Goal: Information Seeking & Learning: Learn about a topic

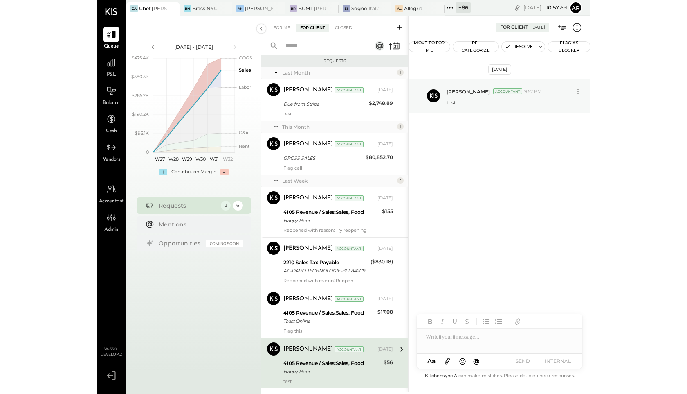
scroll to position [20, 0]
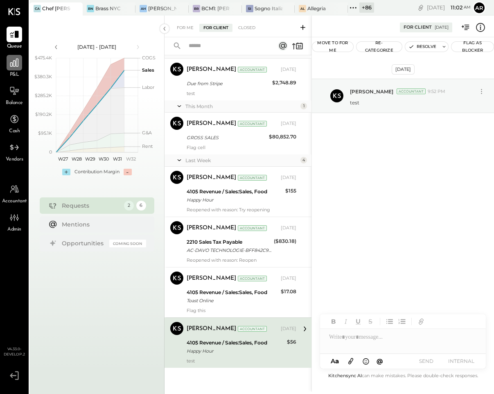
click at [12, 64] on icon at bounding box center [14, 63] width 8 height 8
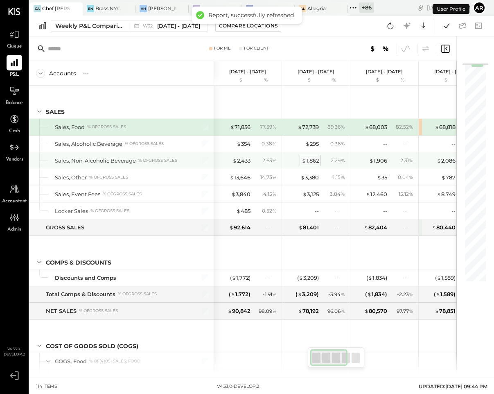
click at [309, 160] on div "$ 1,862" at bounding box center [310, 161] width 17 height 8
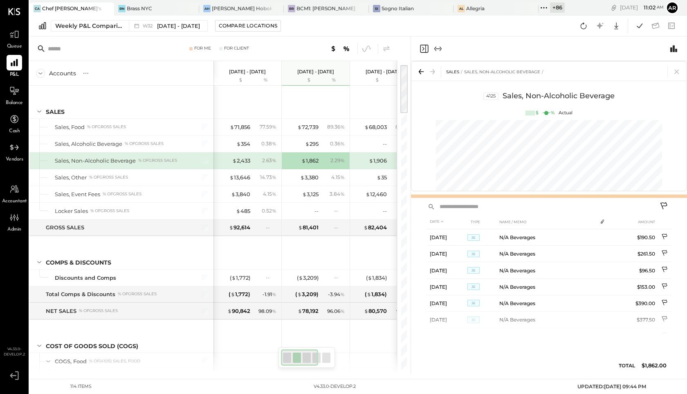
click at [459, 195] on div at bounding box center [549, 195] width 276 height 3
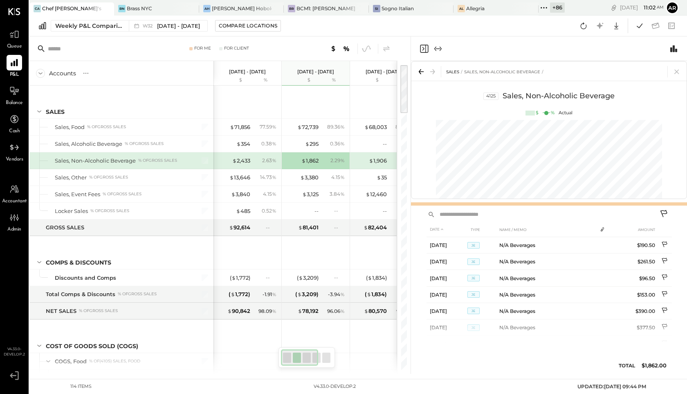
drag, startPoint x: 459, startPoint y: 195, endPoint x: 459, endPoint y: 203, distance: 7.8
click at [459, 203] on div at bounding box center [549, 203] width 276 height 3
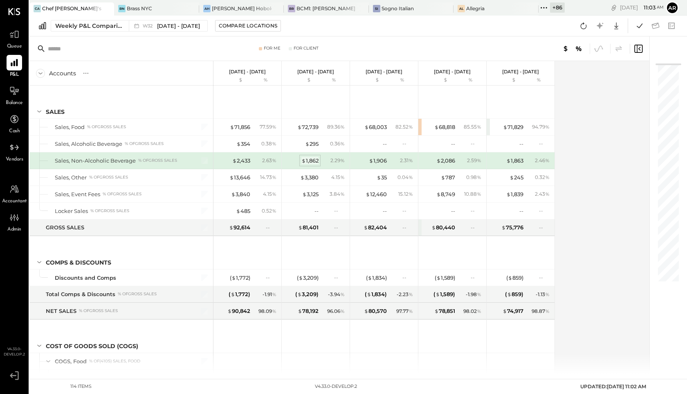
click at [315, 160] on div "$ 1,862" at bounding box center [310, 161] width 17 height 8
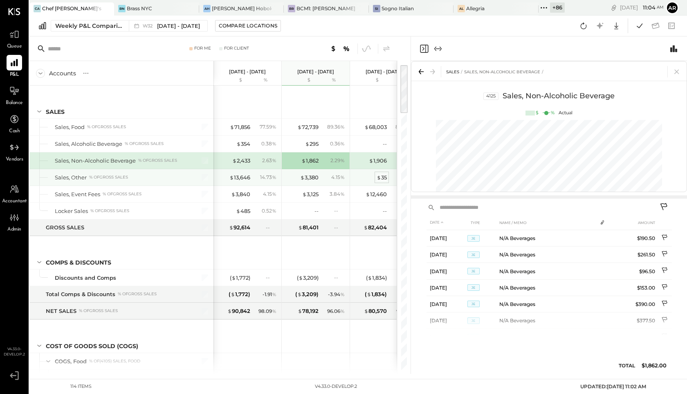
click at [378, 179] on span "$" at bounding box center [379, 177] width 5 height 7
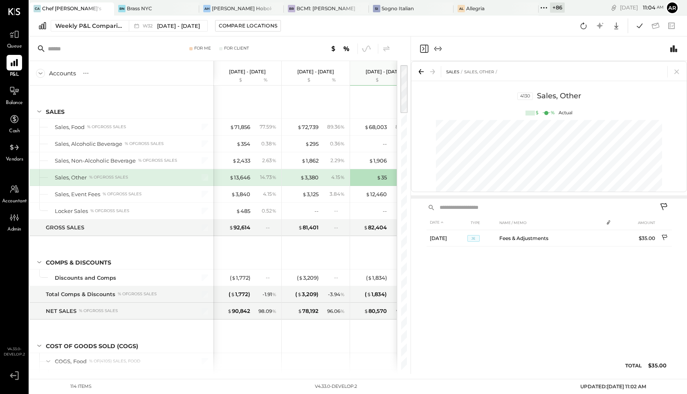
click at [412, 137] on div at bounding box center [549, 170] width 275 height 108
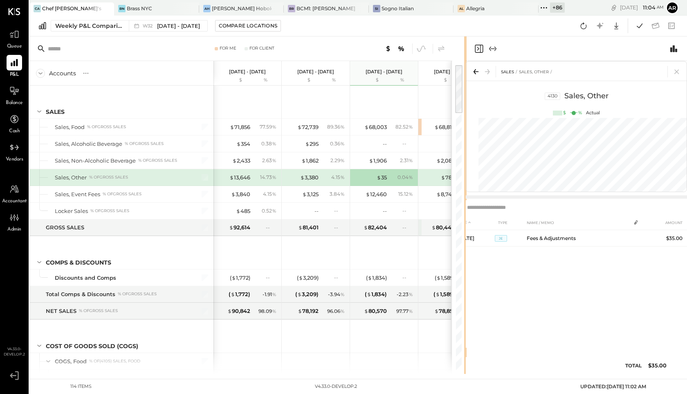
drag, startPoint x: 411, startPoint y: 137, endPoint x: 470, endPoint y: 137, distance: 59.7
click at [470, 137] on div "For Me For Client Accounts S % GL Aug 4 - 10, 2025 $ % Jul 28 - Aug 3, 2025 $ %…" at bounding box center [358, 204] width 658 height 337
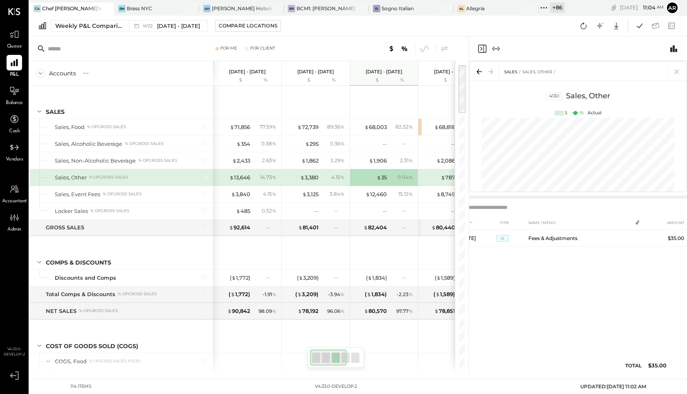
click at [515, 138] on div at bounding box center [578, 170] width 217 height 108
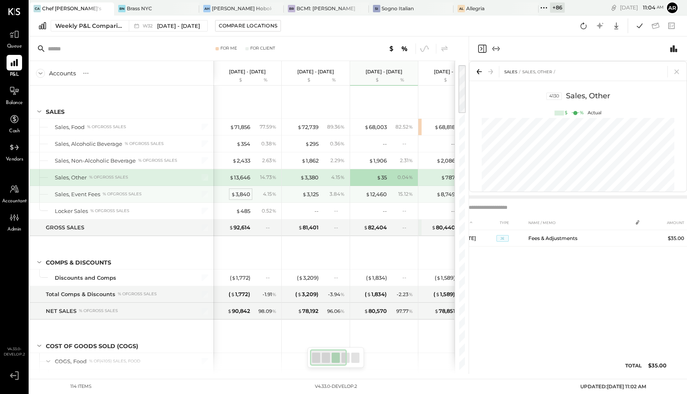
click at [242, 195] on div "$ 3,840" at bounding box center [240, 194] width 19 height 8
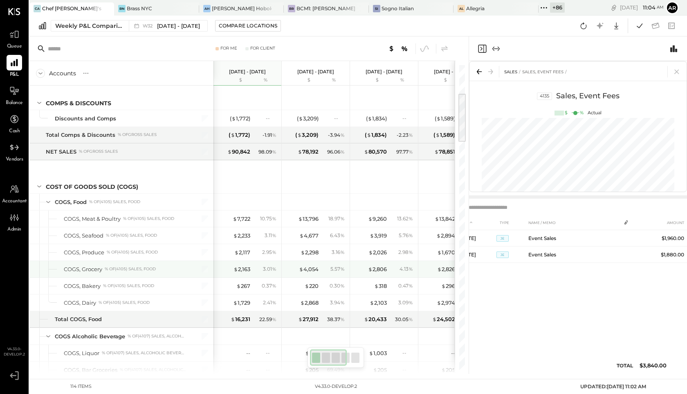
scroll to position [196, 0]
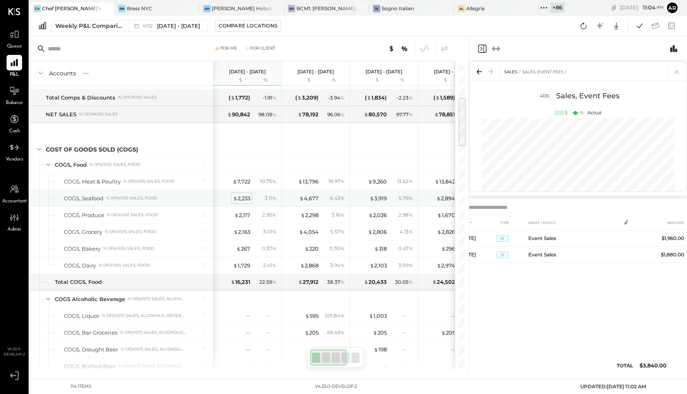
click at [239, 195] on div "$ 2,233" at bounding box center [241, 198] width 17 height 8
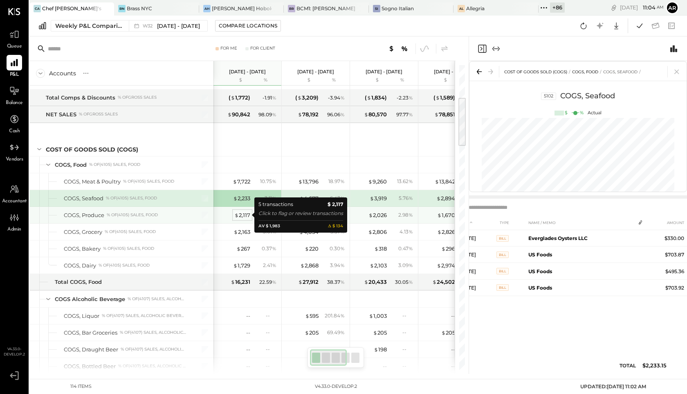
click at [241, 216] on div "$ 2,117" at bounding box center [242, 215] width 16 height 8
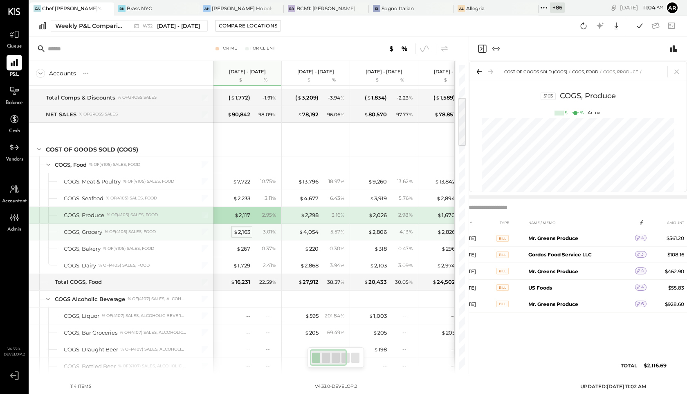
click at [239, 229] on div "$ 2,163" at bounding box center [242, 232] width 17 height 8
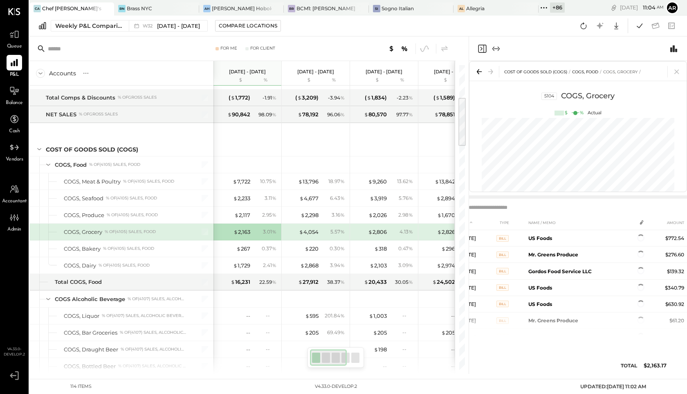
click at [515, 207] on input "text" at bounding box center [575, 207] width 218 height 11
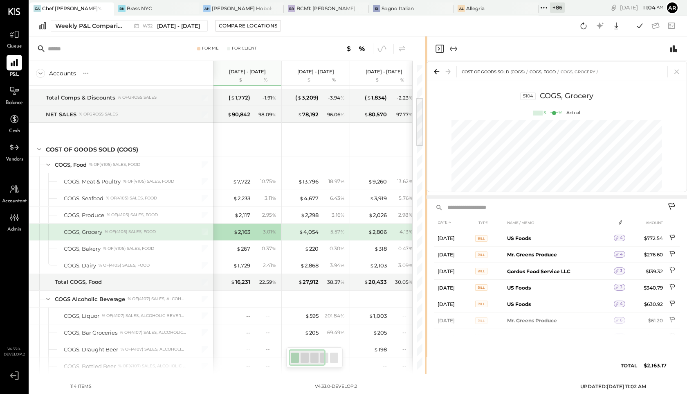
drag, startPoint x: 468, startPoint y: 191, endPoint x: 421, endPoint y: 207, distance: 49.2
click at [425, 207] on div at bounding box center [426, 204] width 2 height 337
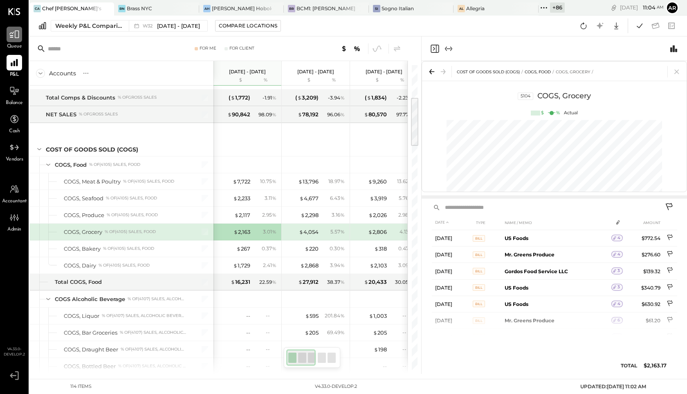
click at [18, 34] on icon at bounding box center [14, 34] width 11 height 11
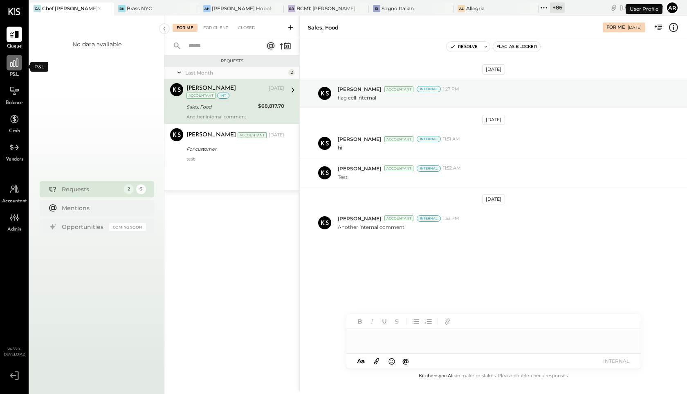
click at [12, 68] on div at bounding box center [15, 63] width 16 height 16
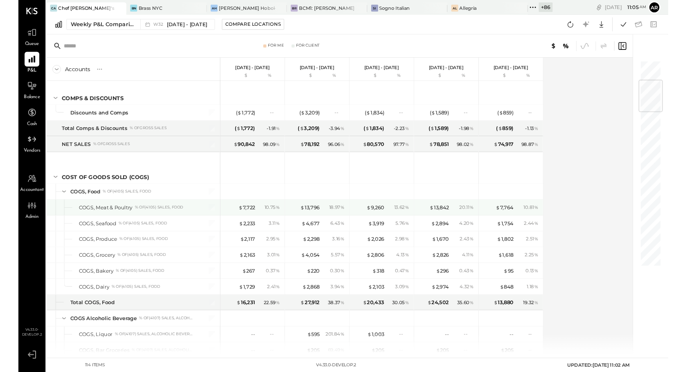
scroll to position [183, 0]
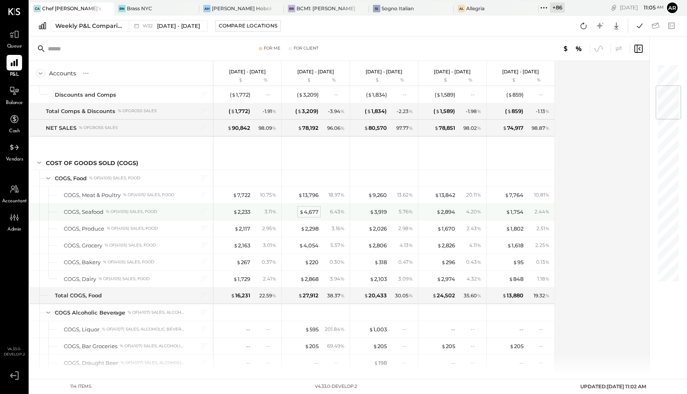
click at [309, 212] on div "$ 4,677" at bounding box center [308, 212] width 19 height 8
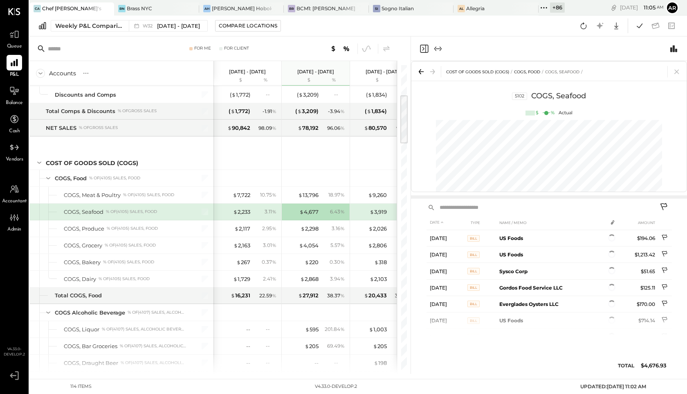
click at [478, 208] on input "text" at bounding box center [546, 207] width 218 height 11
type input "****"
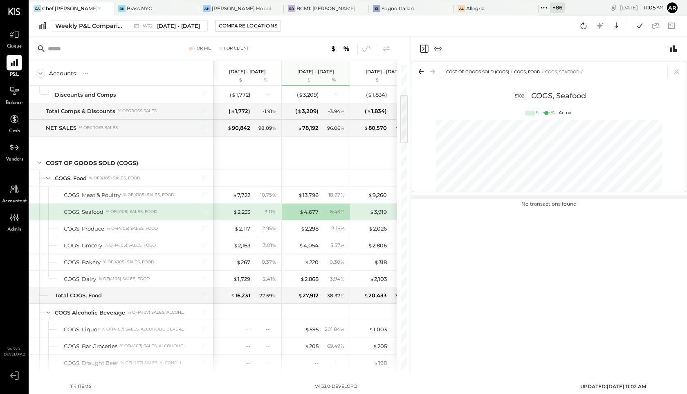
click at [501, 277] on div "No transactions found" at bounding box center [549, 273] width 245 height 147
click at [368, 212] on div "$ 3,919" at bounding box center [370, 212] width 33 height 8
click at [312, 215] on div "$ 4,677" at bounding box center [308, 212] width 19 height 8
click at [471, 225] on div "No transactions found" at bounding box center [549, 273] width 245 height 147
click at [247, 211] on div "$ 2,233" at bounding box center [241, 212] width 17 height 8
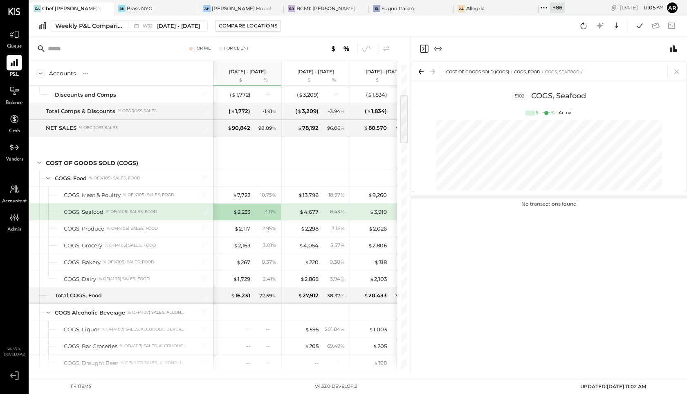
click at [320, 210] on div "$ 4,677 6.43 %" at bounding box center [316, 211] width 61 height 16
click at [15, 33] on icon at bounding box center [14, 34] width 11 height 11
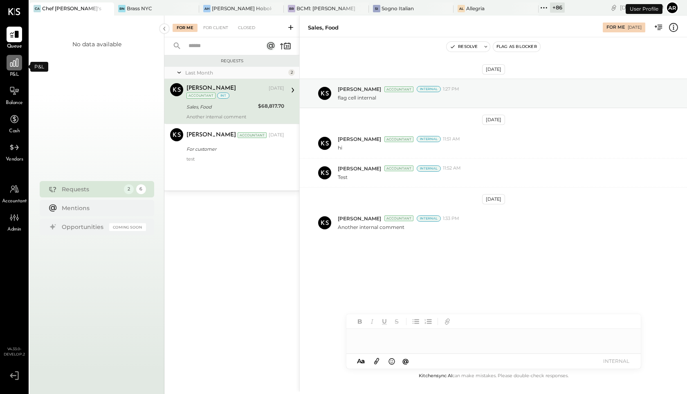
click at [18, 63] on icon at bounding box center [14, 63] width 8 height 8
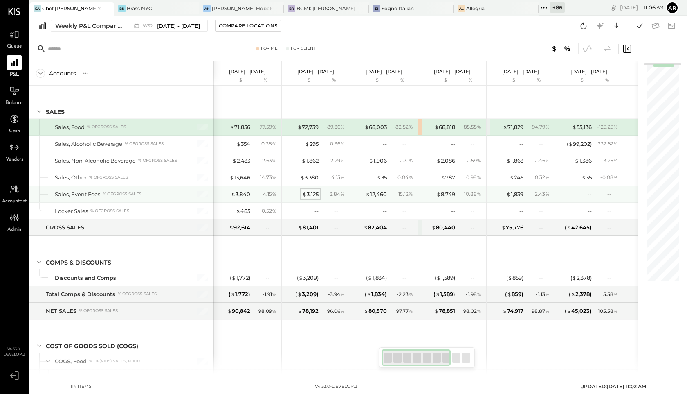
click at [308, 193] on div "$ 3,125" at bounding box center [310, 194] width 16 height 8
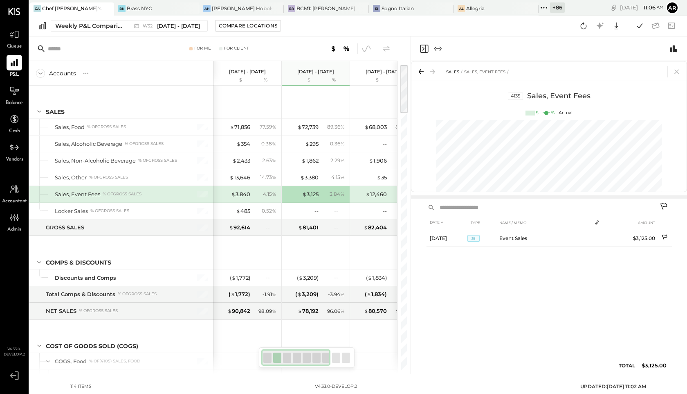
click at [471, 211] on input "text" at bounding box center [546, 207] width 218 height 11
type input "**"
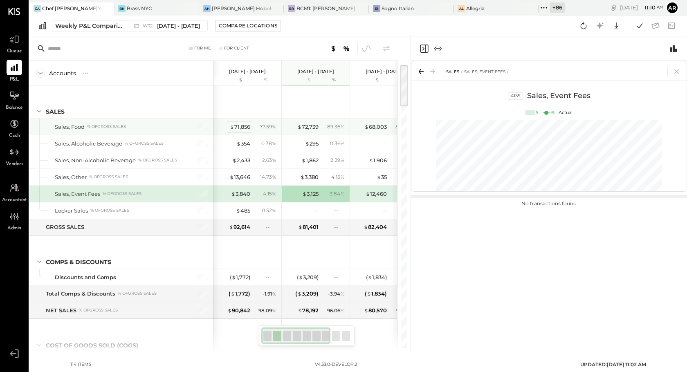
click at [235, 129] on div "$ 71,856" at bounding box center [240, 127] width 20 height 8
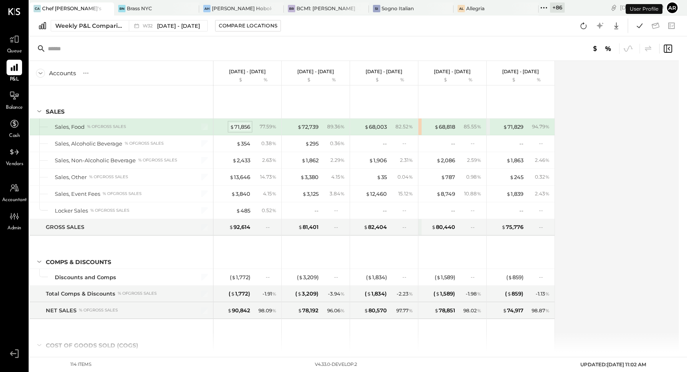
click at [242, 125] on div "$ 71,856" at bounding box center [240, 127] width 20 height 8
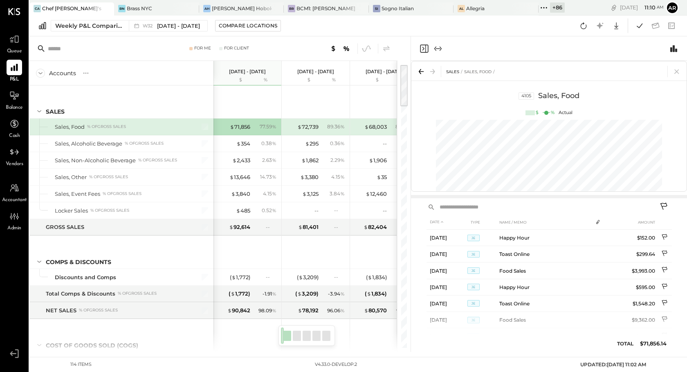
click at [665, 204] on icon at bounding box center [665, 208] width 10 height 10
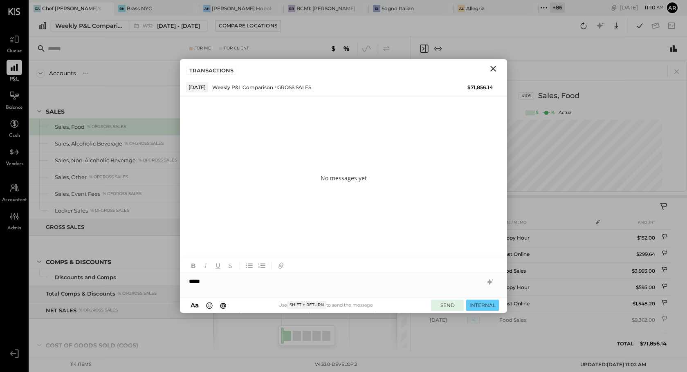
click at [445, 304] on button "SEND" at bounding box center [447, 305] width 33 height 11
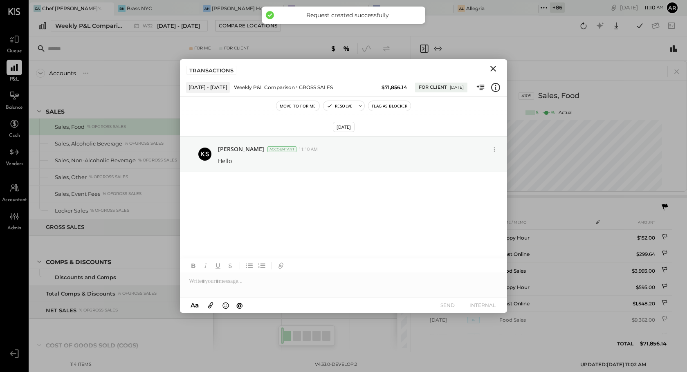
click at [494, 65] on icon "Close" at bounding box center [493, 69] width 10 height 10
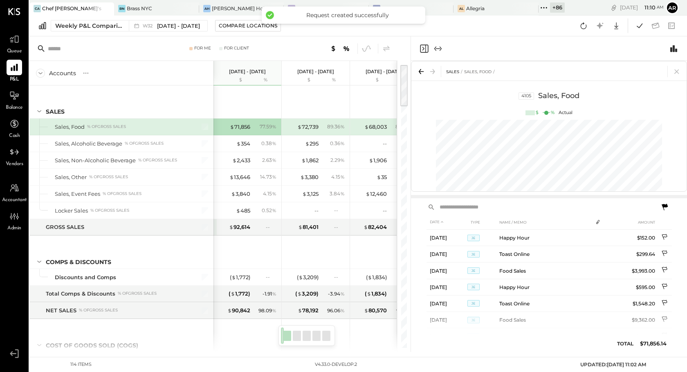
click at [664, 206] on icon at bounding box center [665, 207] width 6 height 7
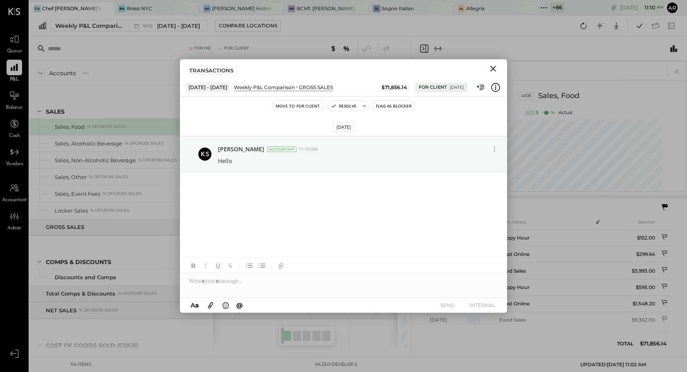
click at [295, 106] on button "Move to for client" at bounding box center [297, 106] width 51 height 10
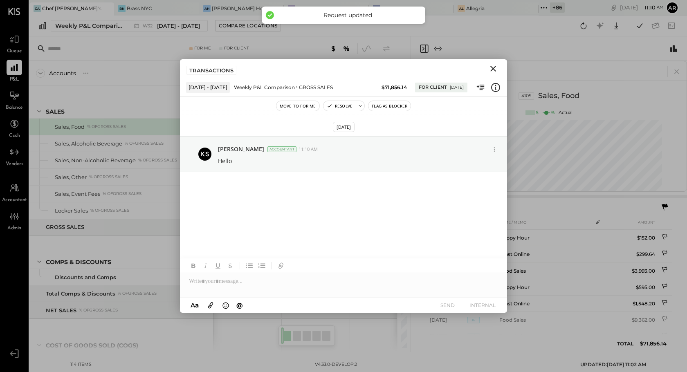
click at [296, 108] on button "Move to for me" at bounding box center [298, 106] width 43 height 10
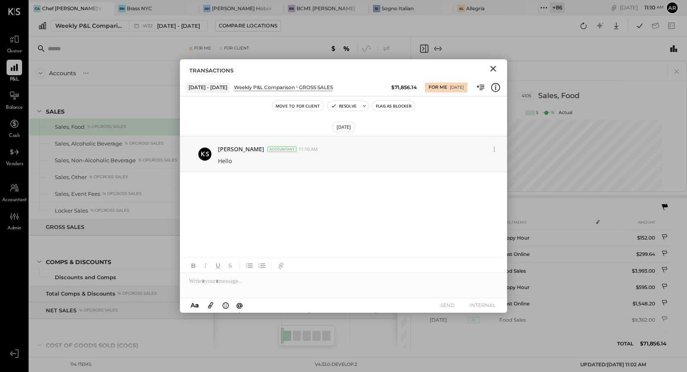
click at [495, 67] on icon "Close" at bounding box center [494, 69] width 6 height 6
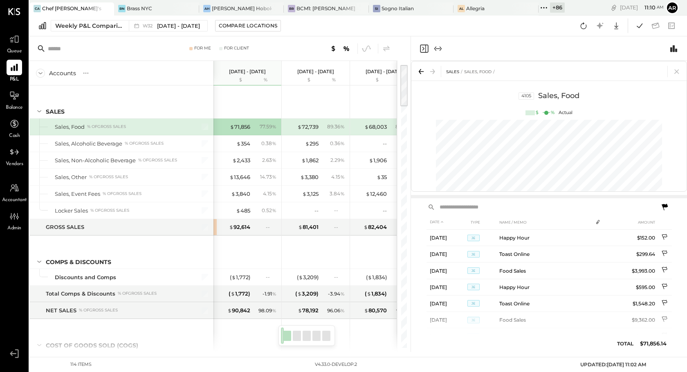
click at [666, 205] on icon at bounding box center [665, 207] width 6 height 7
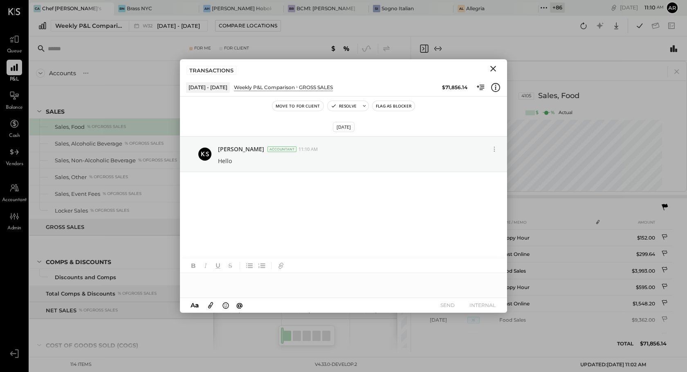
click at [278, 109] on button "Move to for client" at bounding box center [297, 106] width 51 height 10
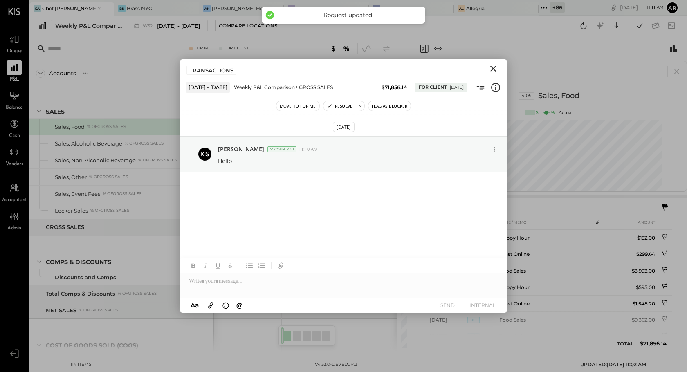
click at [299, 107] on button "Move to for me" at bounding box center [298, 106] width 43 height 10
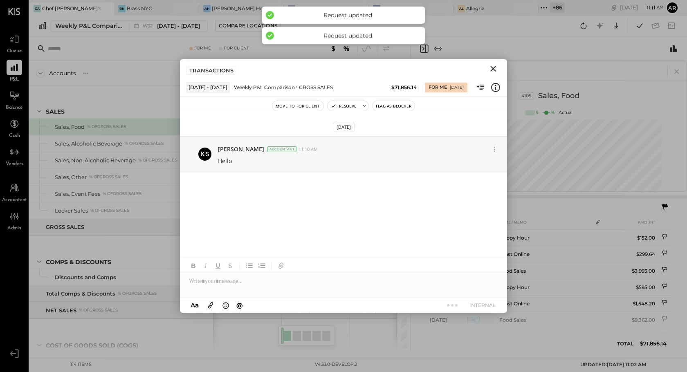
click at [297, 107] on button "Move to for client" at bounding box center [297, 106] width 51 height 10
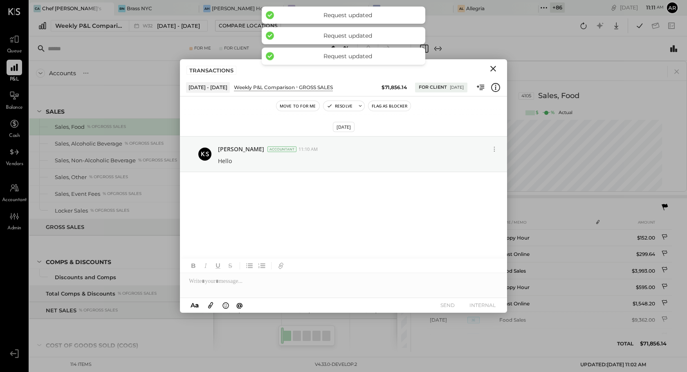
click at [495, 69] on icon "Close" at bounding box center [493, 69] width 10 height 10
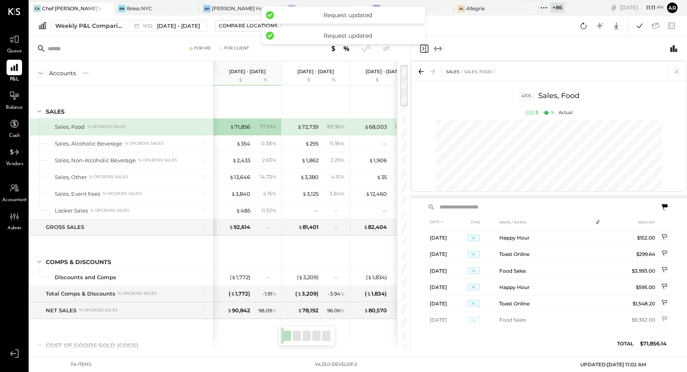
click at [668, 205] on icon at bounding box center [665, 208] width 10 height 10
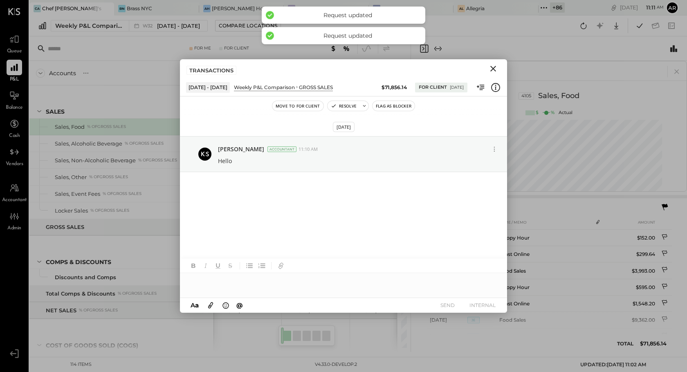
click at [491, 69] on icon "Close" at bounding box center [493, 69] width 10 height 10
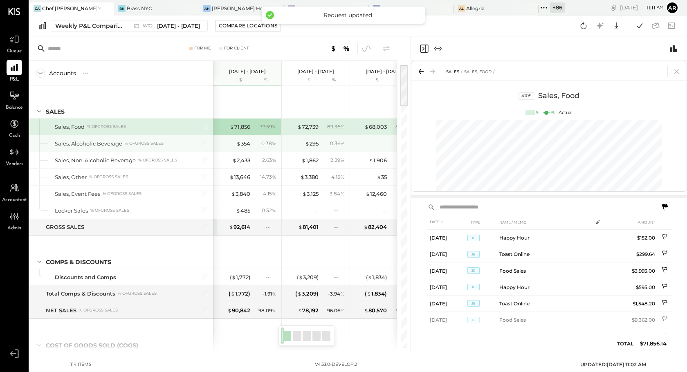
click at [240, 148] on div "$ 354 0.38 %" at bounding box center [248, 143] width 61 height 16
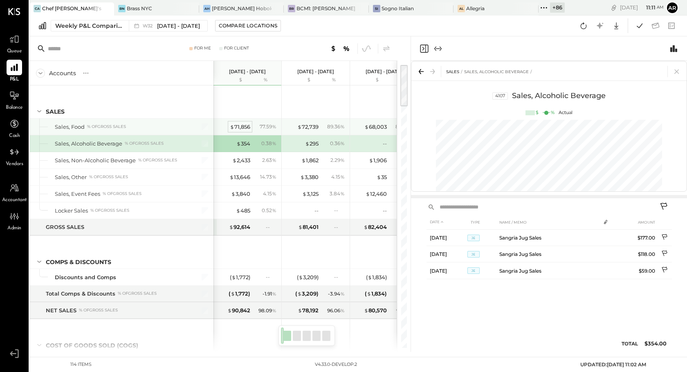
click at [244, 125] on div "$ 71,856" at bounding box center [240, 127] width 20 height 8
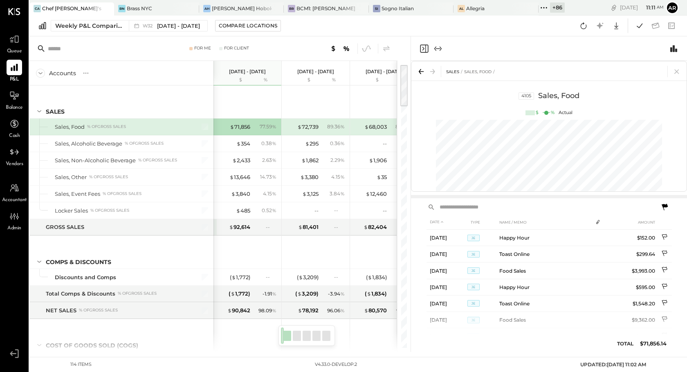
click at [668, 209] on icon at bounding box center [665, 208] width 10 height 10
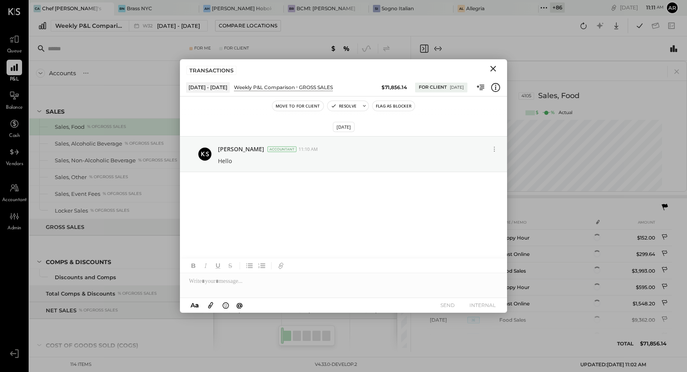
click at [304, 105] on button "Move to for client" at bounding box center [297, 106] width 51 height 10
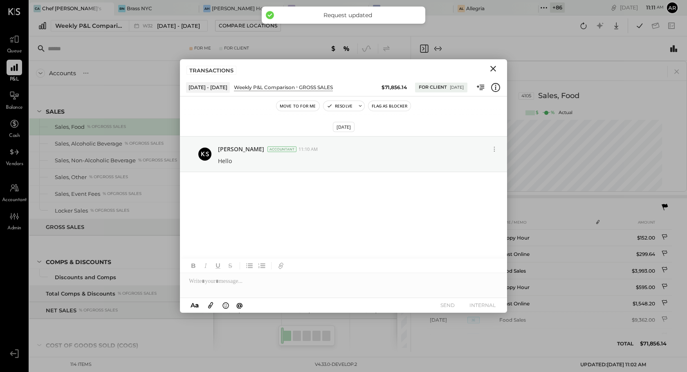
click at [301, 106] on button "Move to for me" at bounding box center [298, 106] width 43 height 10
click at [492, 67] on icon "Close" at bounding box center [494, 69] width 6 height 6
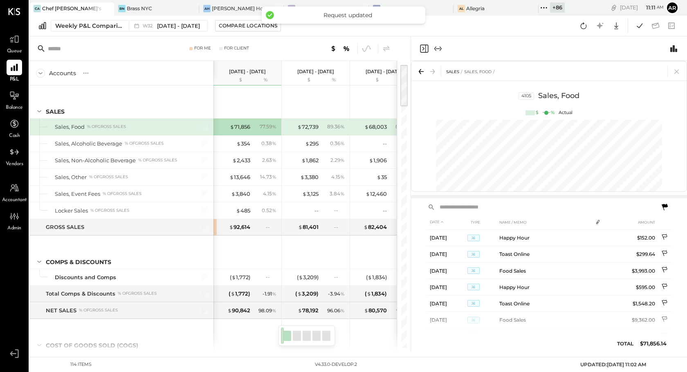
click at [664, 205] on icon at bounding box center [665, 207] width 6 height 7
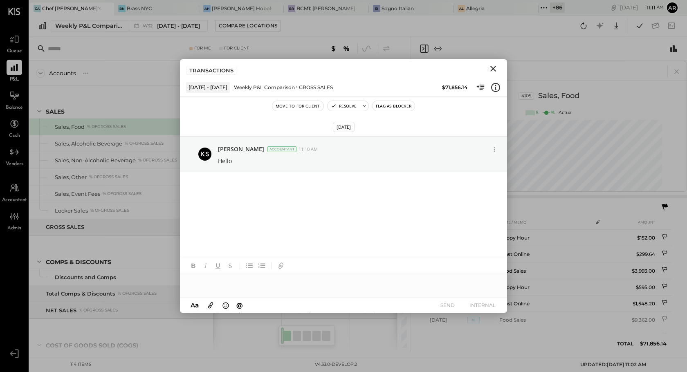
click at [296, 106] on button "Move to for client" at bounding box center [297, 106] width 51 height 10
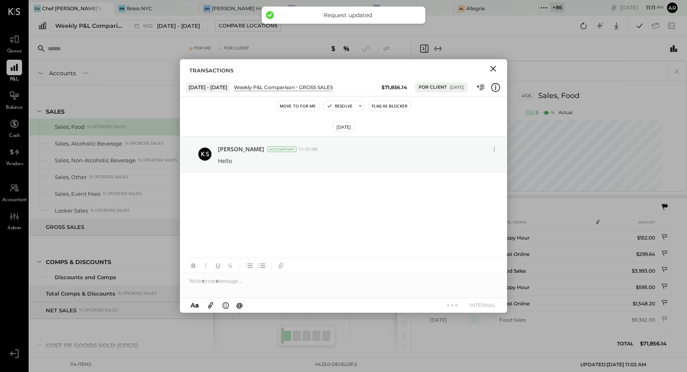
click at [310, 104] on button "Move to for me" at bounding box center [298, 106] width 43 height 10
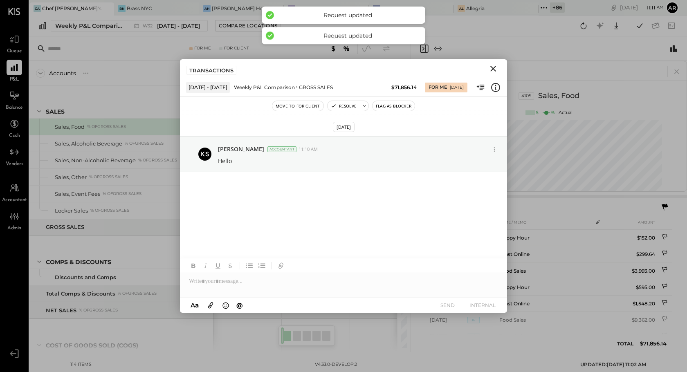
click at [494, 67] on icon "Close" at bounding box center [493, 69] width 10 height 10
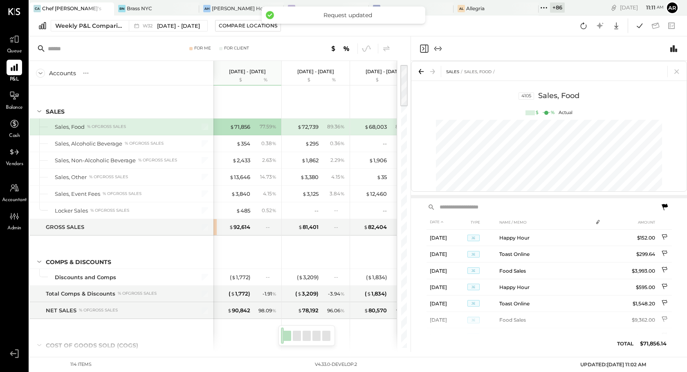
click at [664, 207] on icon at bounding box center [665, 207] width 6 height 7
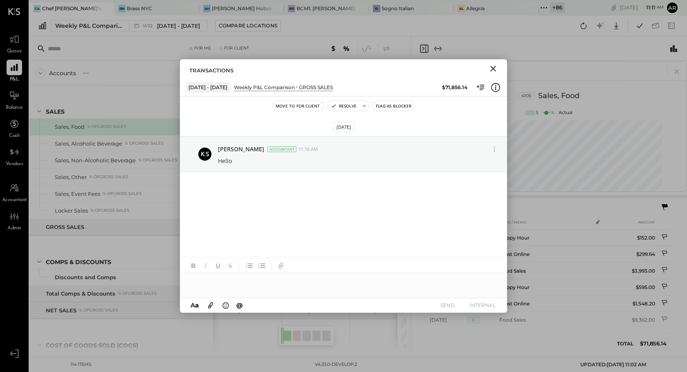
click at [495, 65] on icon "Close" at bounding box center [493, 69] width 10 height 10
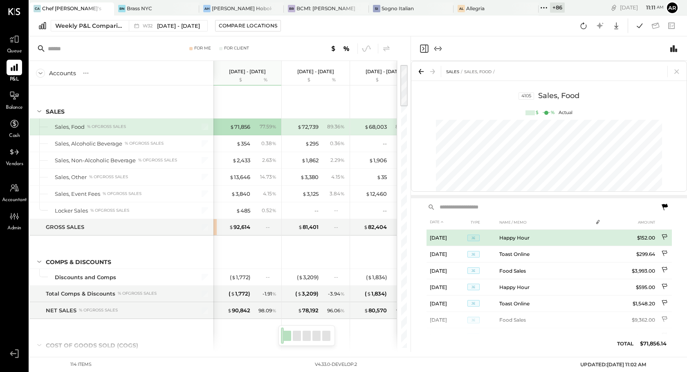
click at [664, 237] on icon at bounding box center [665, 238] width 7 height 8
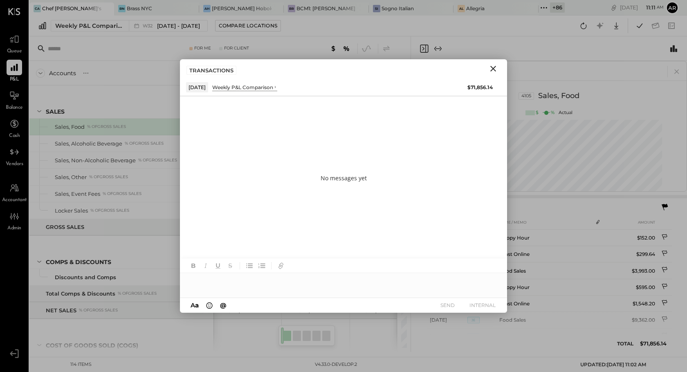
click at [321, 272] on div at bounding box center [343, 266] width 327 height 15
click at [319, 278] on div at bounding box center [343, 281] width 327 height 16
click at [441, 305] on button "SEND" at bounding box center [447, 305] width 33 height 11
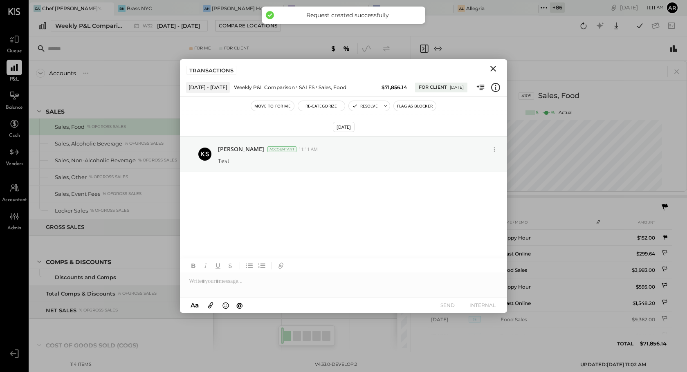
click at [495, 67] on icon "Close" at bounding box center [493, 69] width 10 height 10
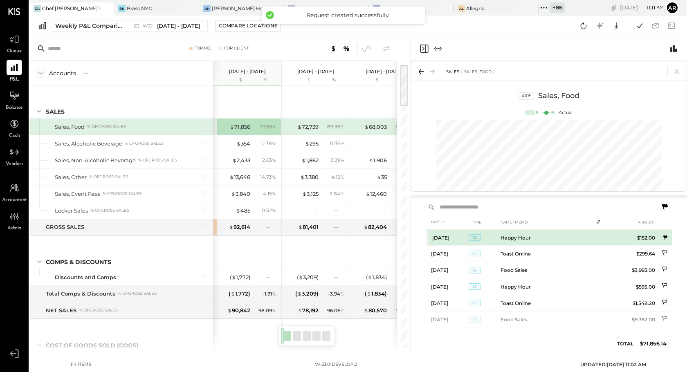
click at [664, 236] on icon at bounding box center [665, 237] width 5 height 5
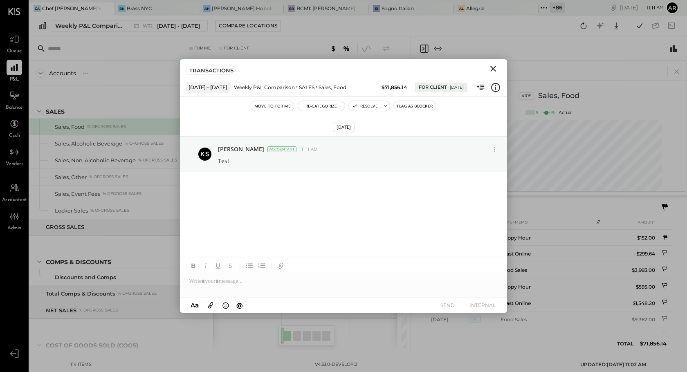
click at [267, 108] on button "Move to for me" at bounding box center [272, 106] width 43 height 10
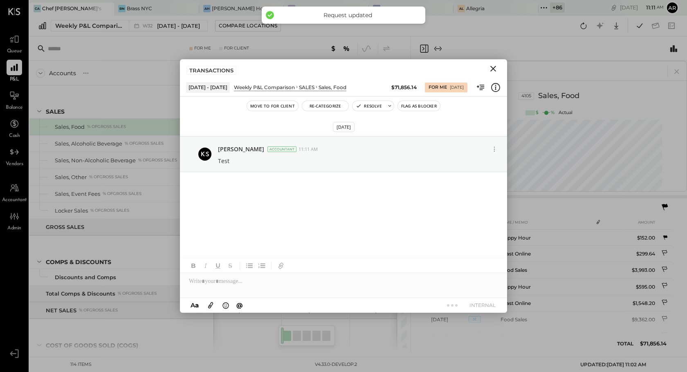
click at [491, 65] on icon "Close" at bounding box center [493, 69] width 10 height 10
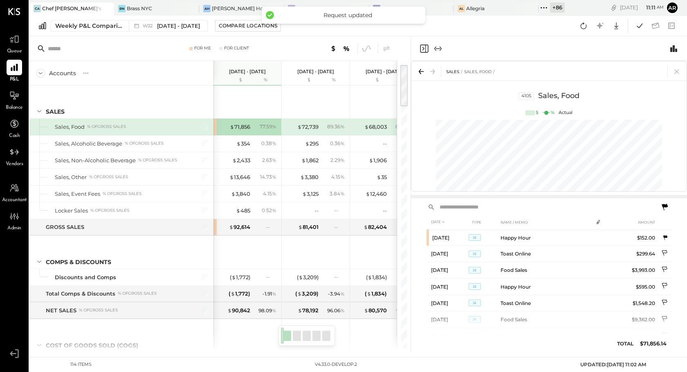
click at [664, 203] on icon at bounding box center [665, 208] width 10 height 10
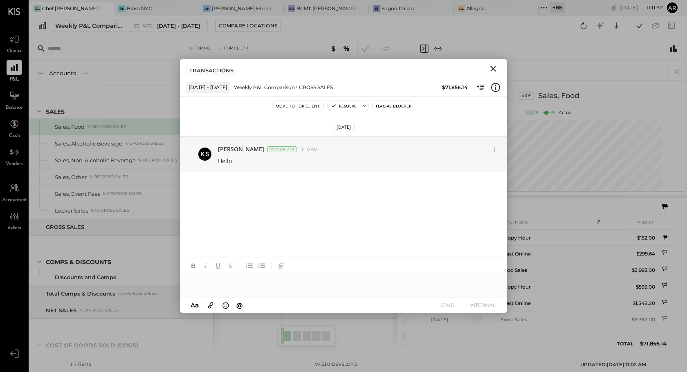
click at [494, 66] on icon "Close" at bounding box center [493, 69] width 10 height 10
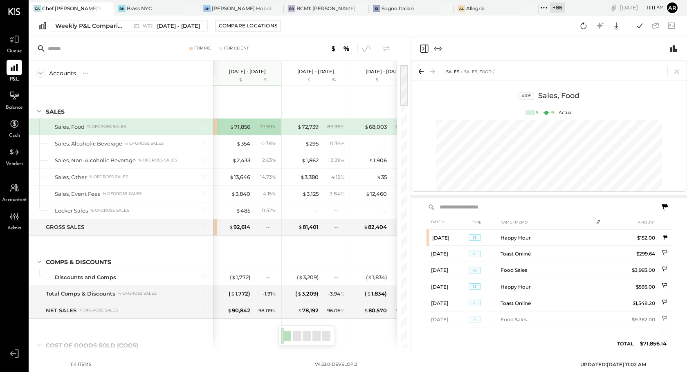
click at [666, 210] on icon at bounding box center [665, 208] width 10 height 10
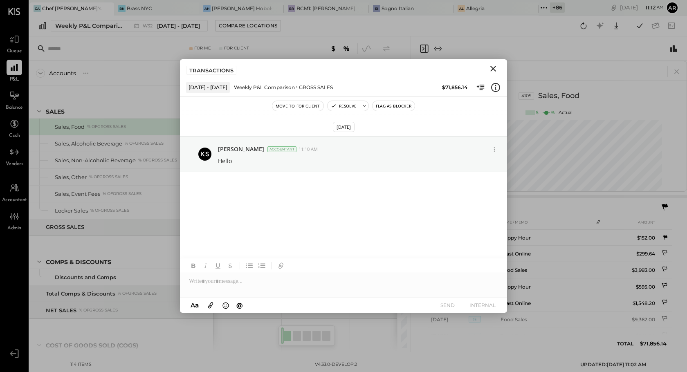
click at [494, 65] on icon "Close" at bounding box center [493, 69] width 10 height 10
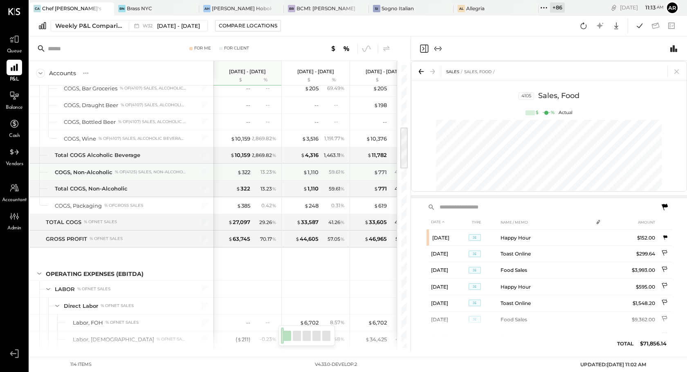
scroll to position [399, 0]
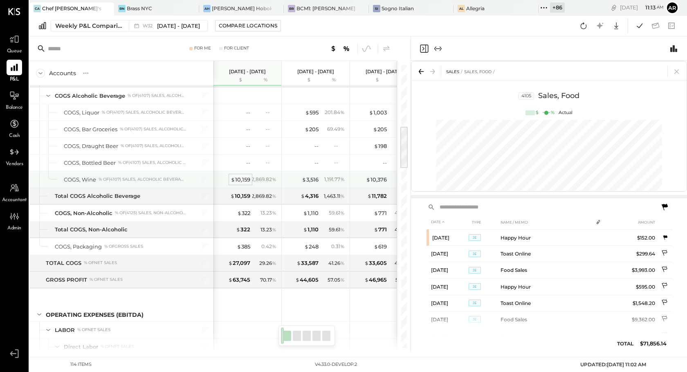
click at [241, 177] on div "$ 10,159" at bounding box center [241, 180] width 20 height 8
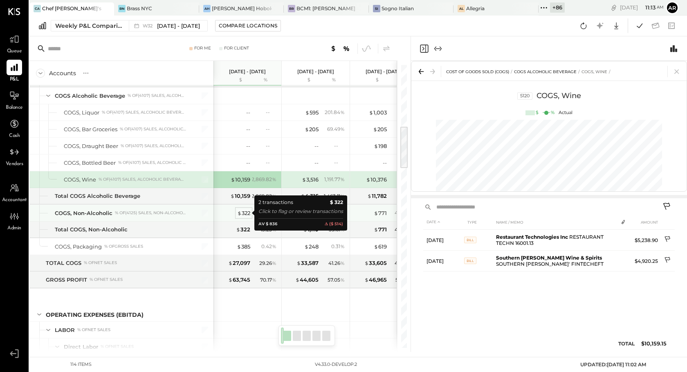
click at [245, 211] on div "$ 322" at bounding box center [243, 213] width 13 height 8
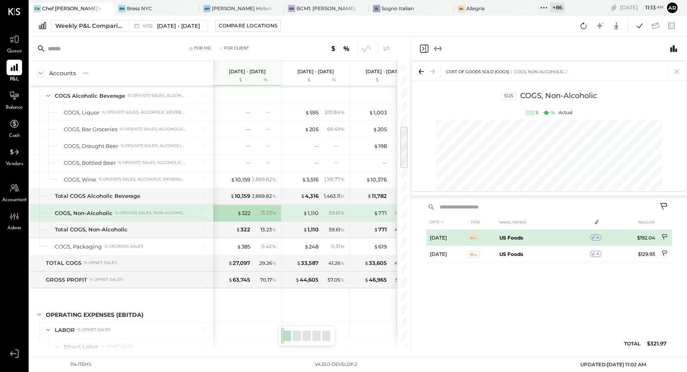
click at [595, 239] on icon at bounding box center [594, 238] width 6 height 6
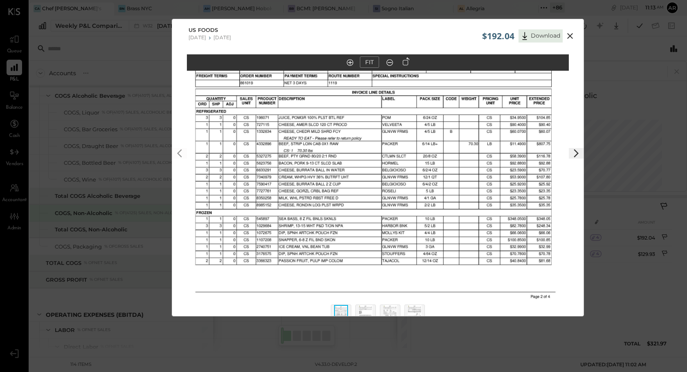
click at [574, 153] on icon at bounding box center [577, 154] width 10 height 10
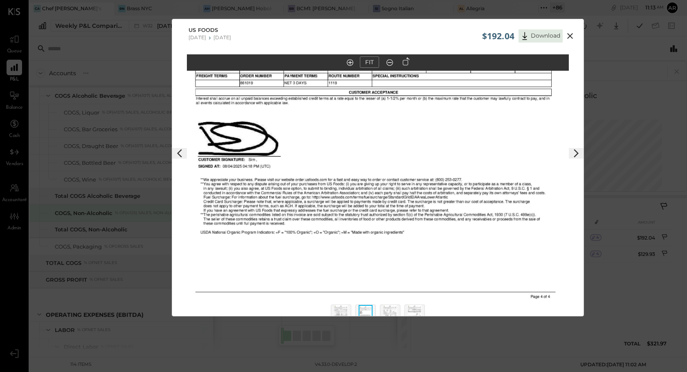
click at [574, 153] on icon at bounding box center [577, 154] width 10 height 10
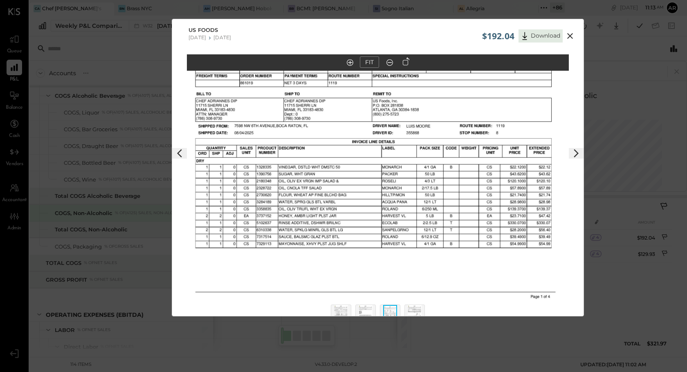
click at [574, 153] on icon at bounding box center [577, 154] width 10 height 10
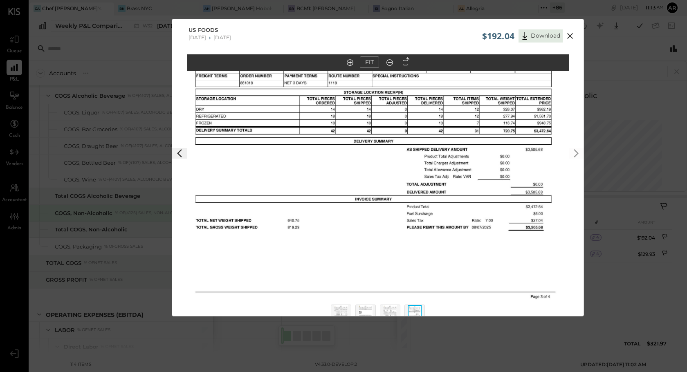
click at [387, 61] on icon at bounding box center [390, 62] width 8 height 11
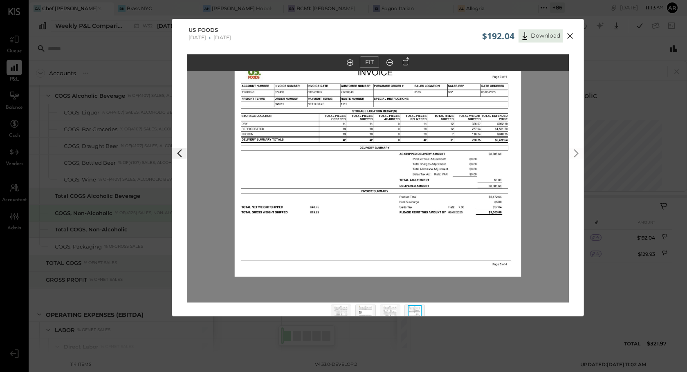
click at [387, 61] on icon at bounding box center [390, 62] width 8 height 11
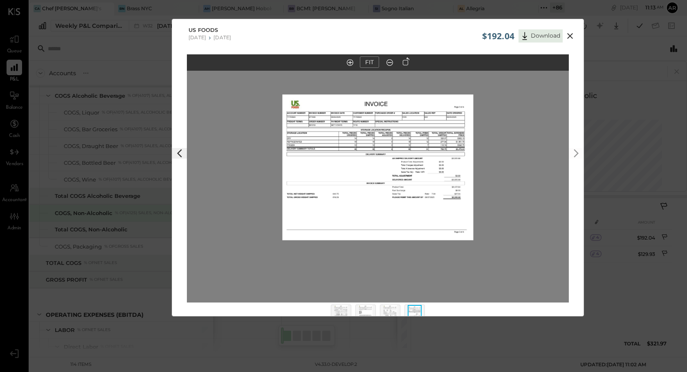
click at [355, 63] on button at bounding box center [349, 62] width 11 height 9
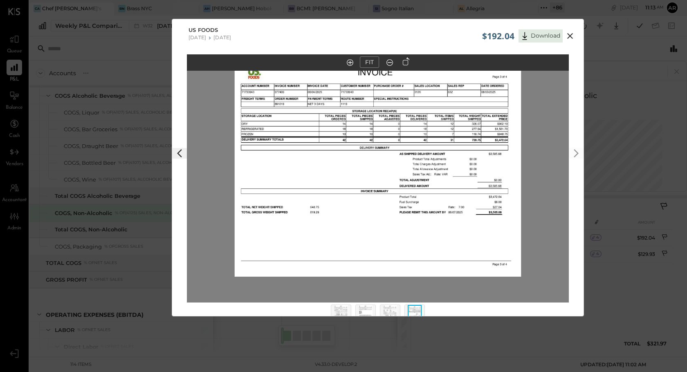
click at [182, 153] on icon at bounding box center [180, 154] width 10 height 10
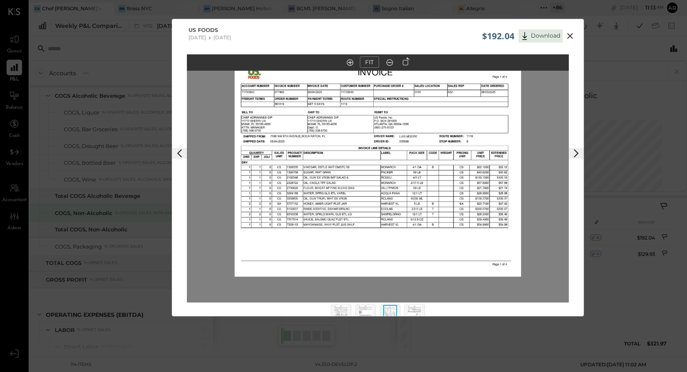
click at [349, 65] on in at bounding box center [350, 62] width 7 height 7
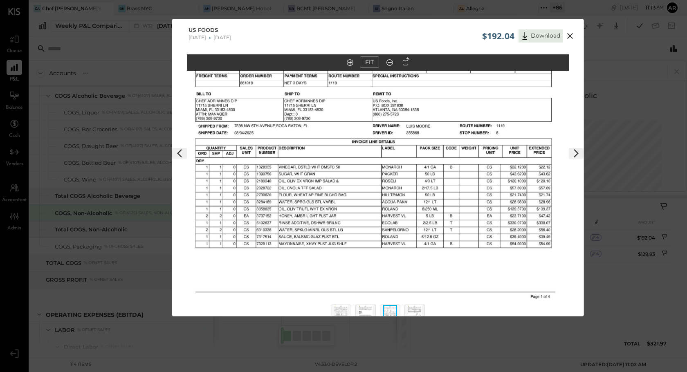
click at [392, 61] on out at bounding box center [390, 62] width 7 height 7
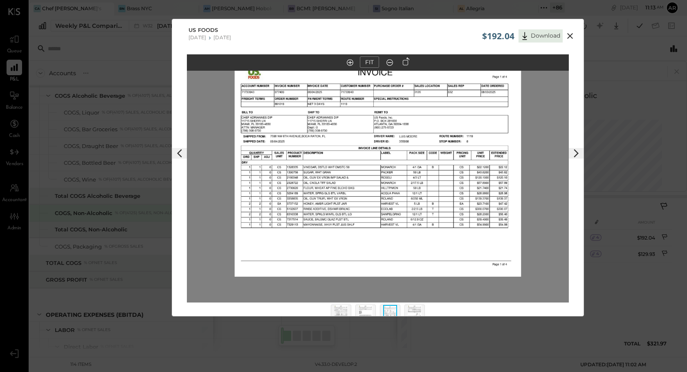
click at [392, 61] on out at bounding box center [390, 62] width 7 height 7
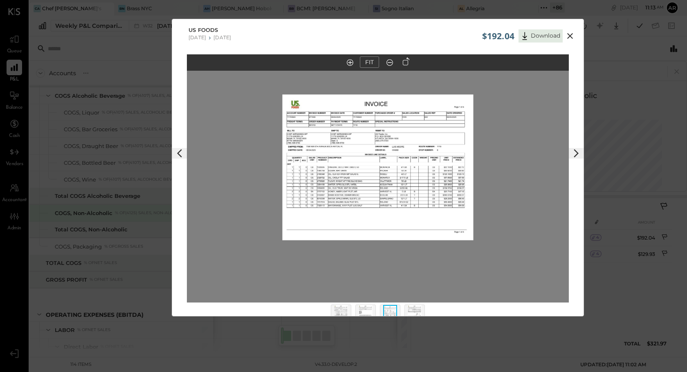
click at [364, 311] on img at bounding box center [366, 314] width 14 height 18
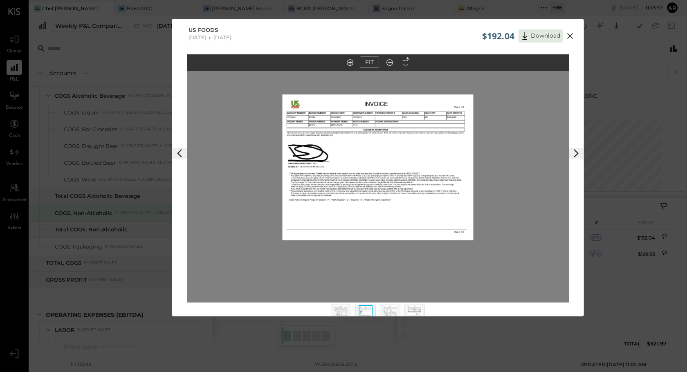
click at [335, 313] on img at bounding box center [341, 314] width 14 height 18
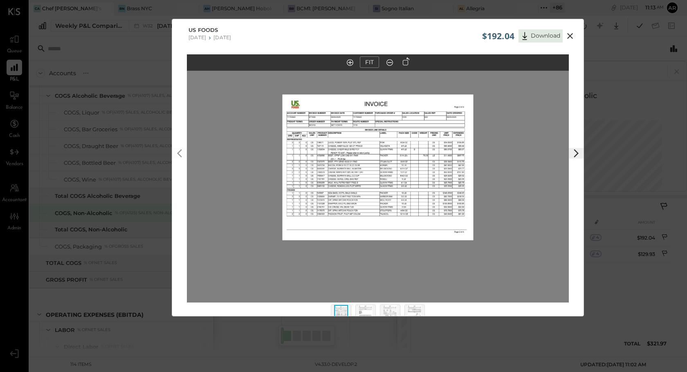
click at [348, 62] on icon at bounding box center [350, 62] width 7 height 7
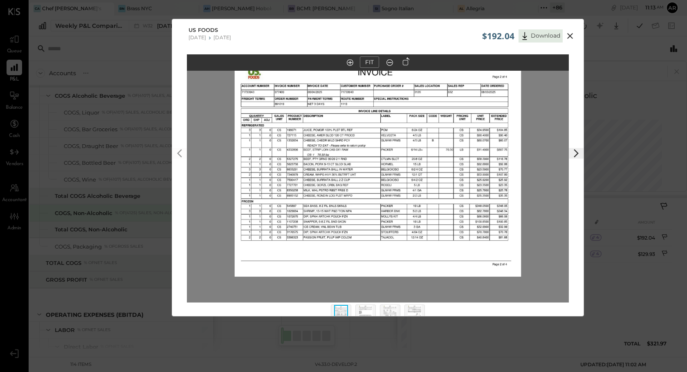
click at [348, 62] on icon at bounding box center [350, 62] width 7 height 7
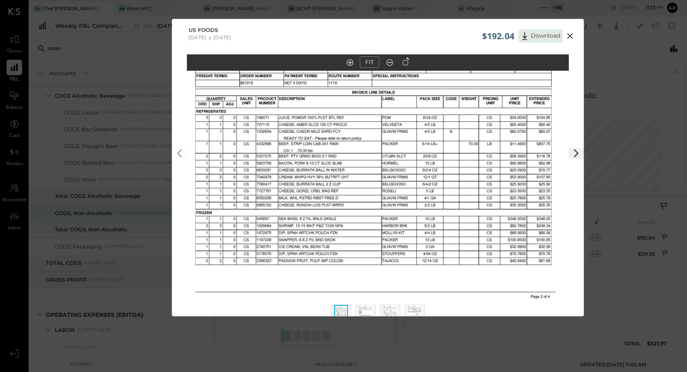
click at [348, 62] on icon at bounding box center [350, 62] width 7 height 7
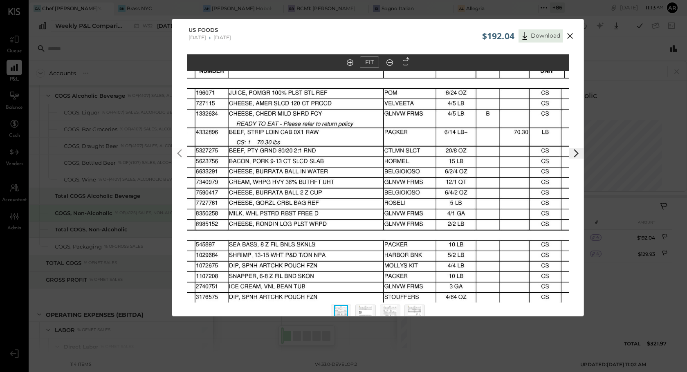
click at [569, 34] on icon at bounding box center [570, 36] width 10 height 10
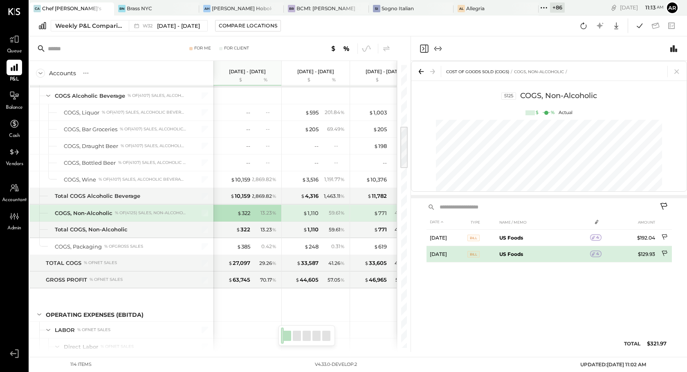
click at [595, 254] on icon at bounding box center [594, 254] width 6 height 6
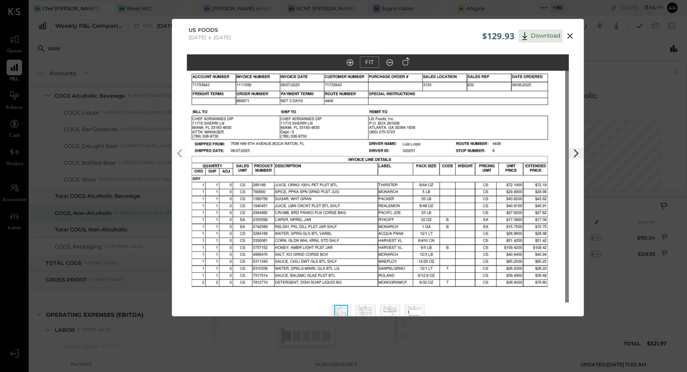
drag, startPoint x: 275, startPoint y: 150, endPoint x: 270, endPoint y: 158, distance: 8.4
click at [270, 158] on img at bounding box center [374, 186] width 382 height 292
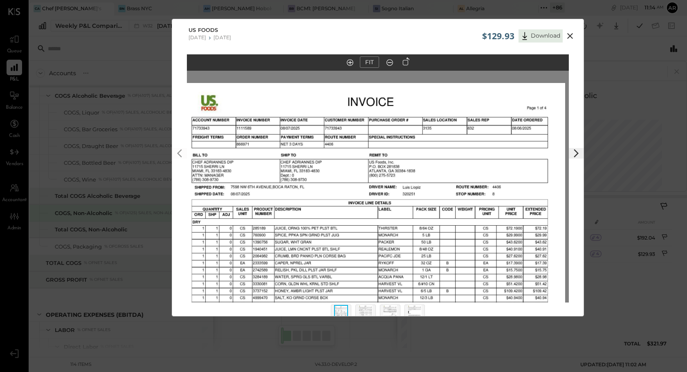
drag, startPoint x: 327, startPoint y: 109, endPoint x: 327, endPoint y: 146, distance: 36.8
click at [327, 146] on img at bounding box center [374, 229] width 382 height 292
click at [569, 33] on icon at bounding box center [570, 36] width 10 height 10
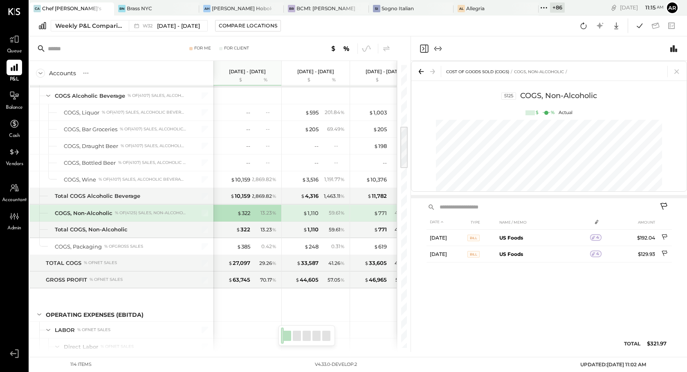
click at [463, 210] on input "text" at bounding box center [546, 207] width 218 height 11
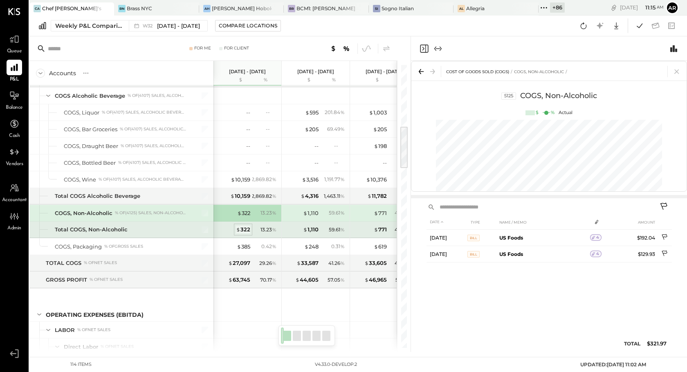
click at [242, 231] on div "$ 322" at bounding box center [243, 230] width 14 height 8
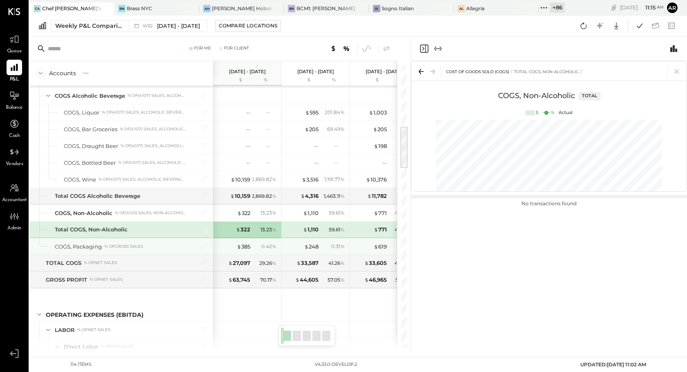
click at [244, 240] on div "$ 385 0.42 %" at bounding box center [248, 247] width 61 height 16
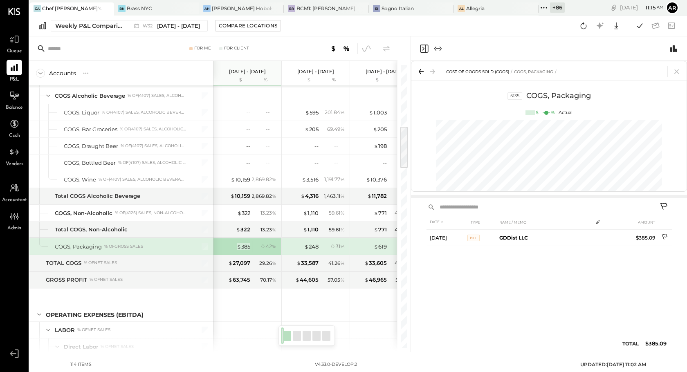
click at [244, 246] on div "$ 385" at bounding box center [244, 247] width 14 height 8
click at [315, 247] on div "$ 248" at bounding box center [311, 247] width 14 height 8
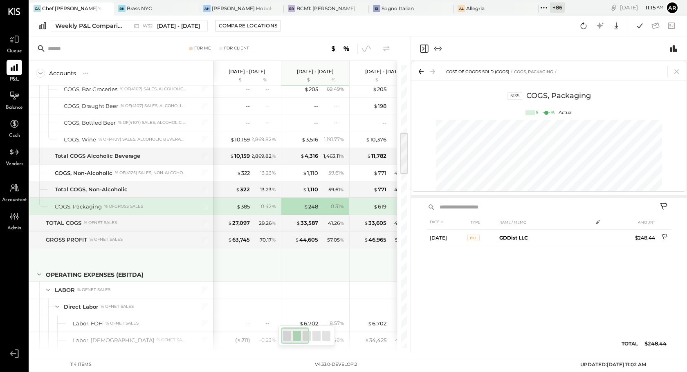
scroll to position [455, 0]
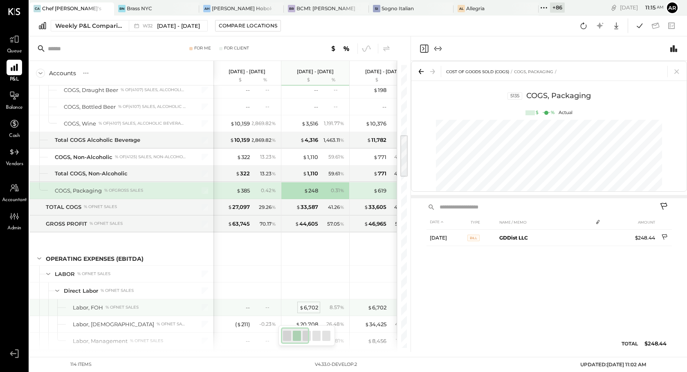
click at [311, 309] on div "$ 6,702" at bounding box center [308, 308] width 19 height 8
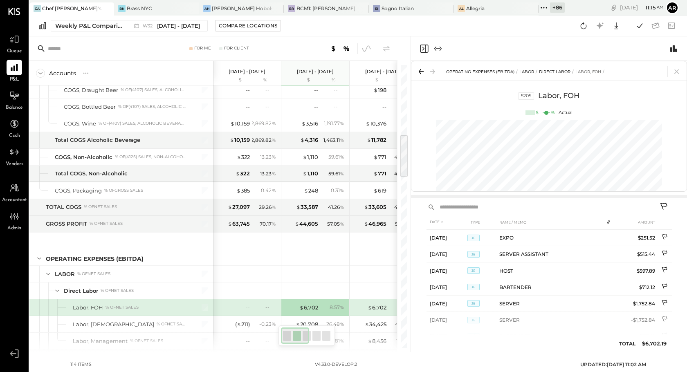
click at [454, 203] on input "text" at bounding box center [546, 207] width 218 height 11
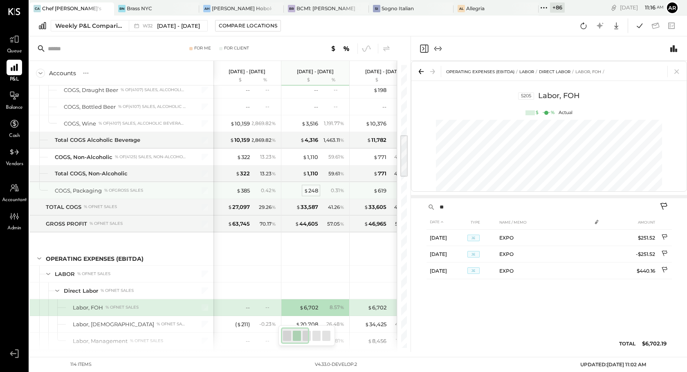
type input "**"
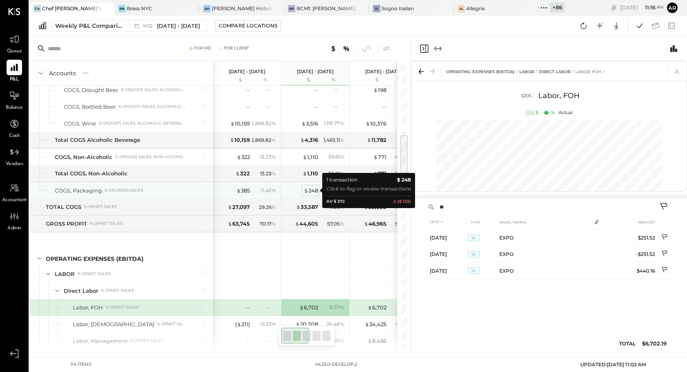
click at [307, 187] on span "$" at bounding box center [306, 190] width 5 height 7
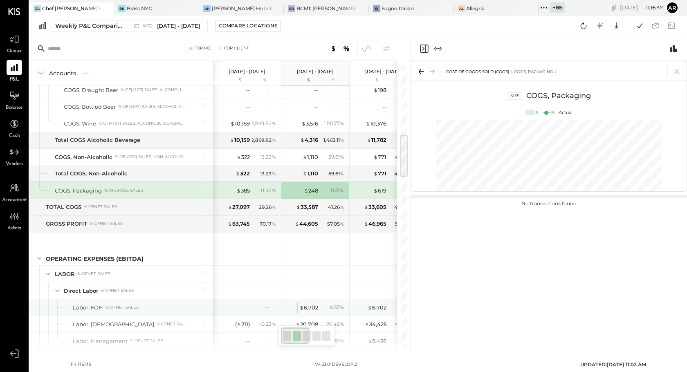
click at [308, 306] on div "$ 6,702" at bounding box center [308, 308] width 19 height 8
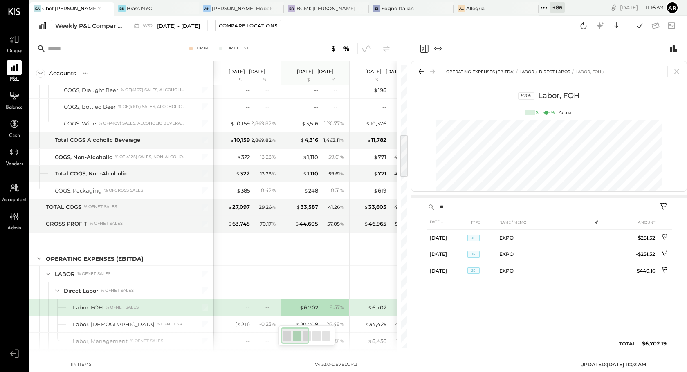
click at [451, 209] on input "**" at bounding box center [546, 207] width 218 height 11
type input "*"
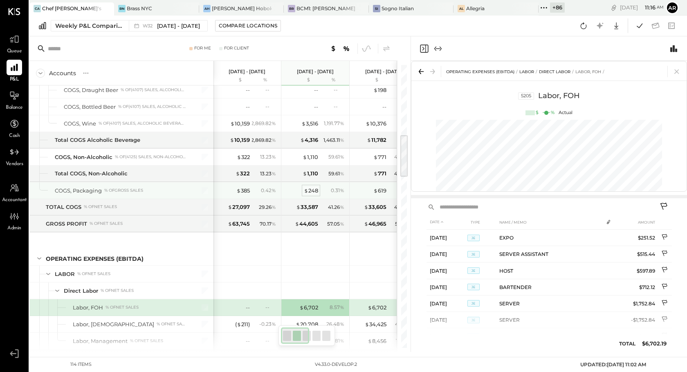
click at [311, 190] on div "$ 248" at bounding box center [311, 191] width 14 height 8
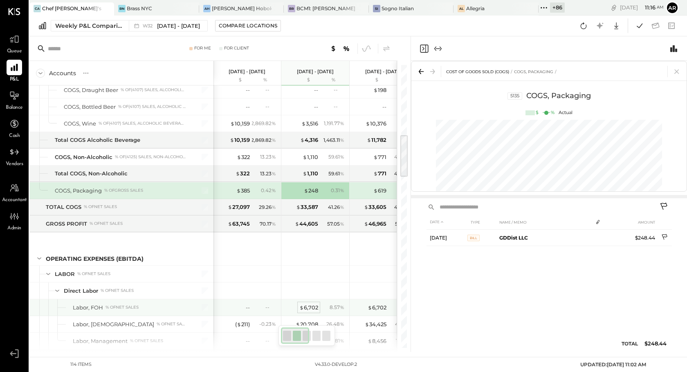
click at [311, 307] on div "$ 6,702" at bounding box center [308, 308] width 19 height 8
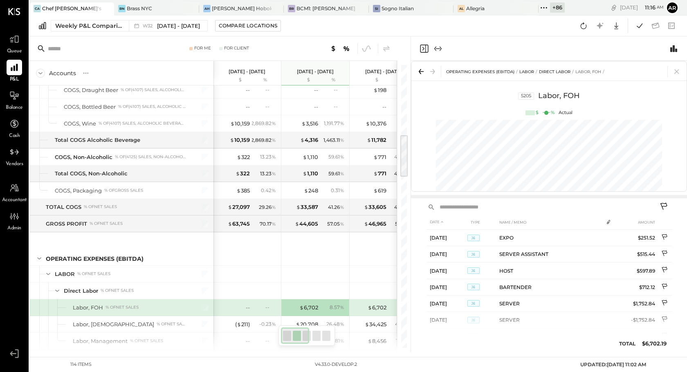
click at [448, 212] on input "text" at bounding box center [546, 207] width 218 height 11
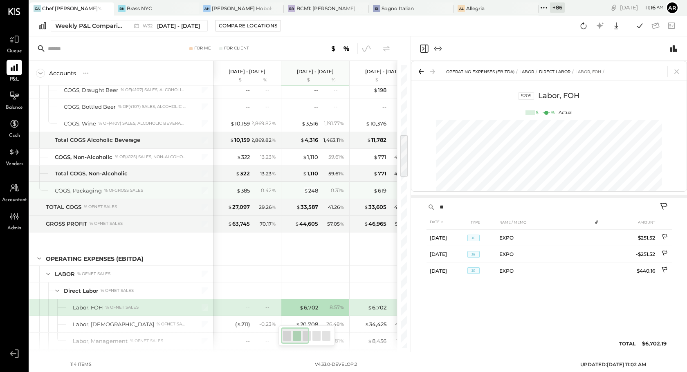
type input "**"
click at [311, 187] on div "$ 248" at bounding box center [311, 191] width 14 height 8
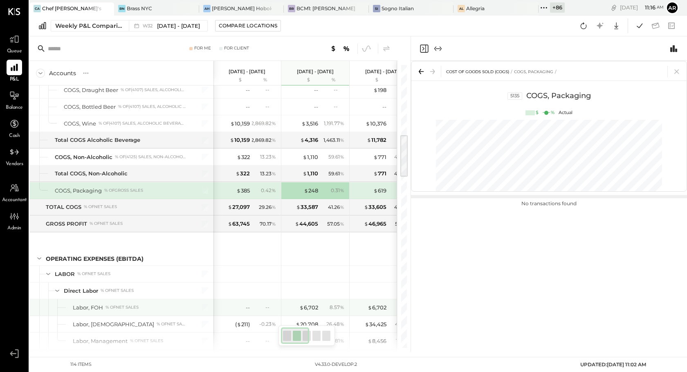
click at [320, 306] on div "8.57 %" at bounding box center [333, 307] width 27 height 7
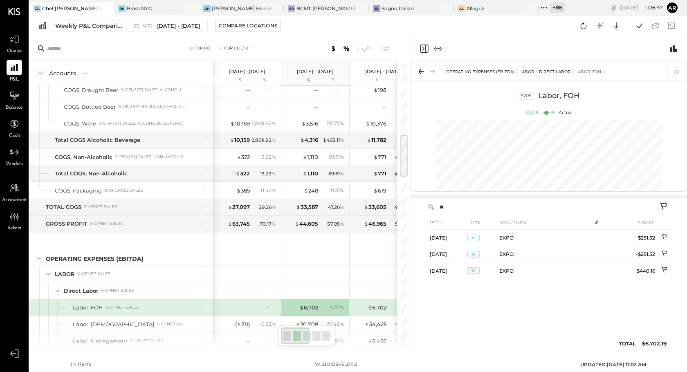
scroll to position [0, 79]
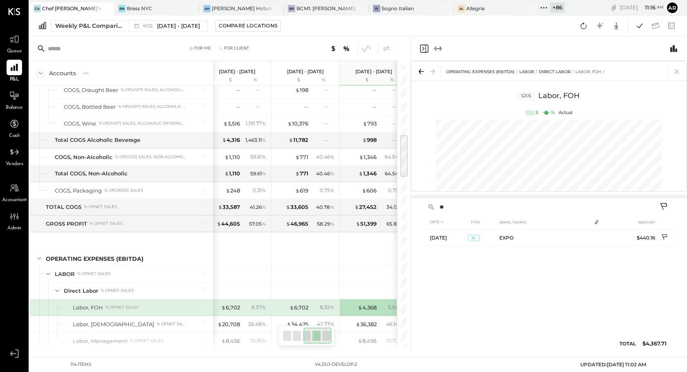
scroll to position [0, 147]
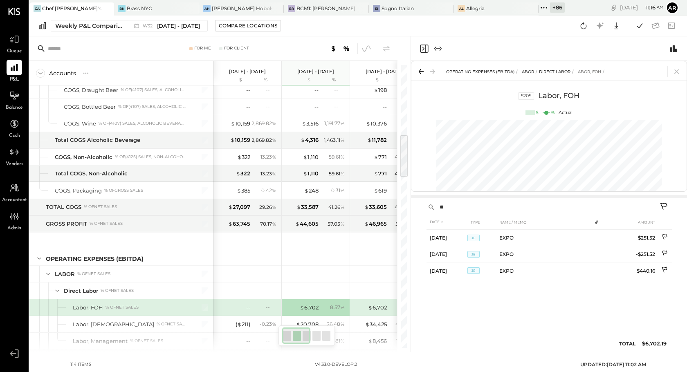
scroll to position [0, 10]
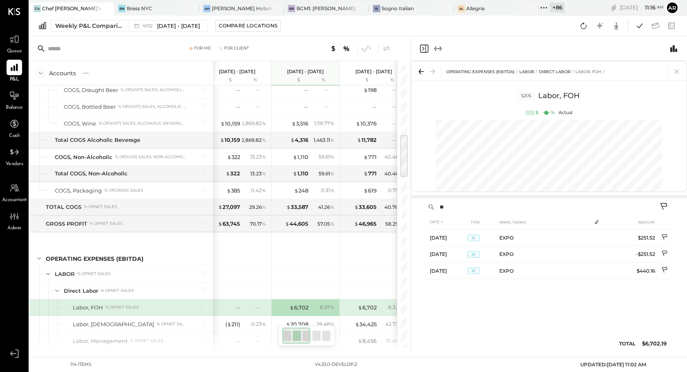
click at [472, 207] on input "**" at bounding box center [546, 207] width 218 height 11
type input "*"
click at [365, 311] on div "$ 6,702" at bounding box center [367, 308] width 19 height 8
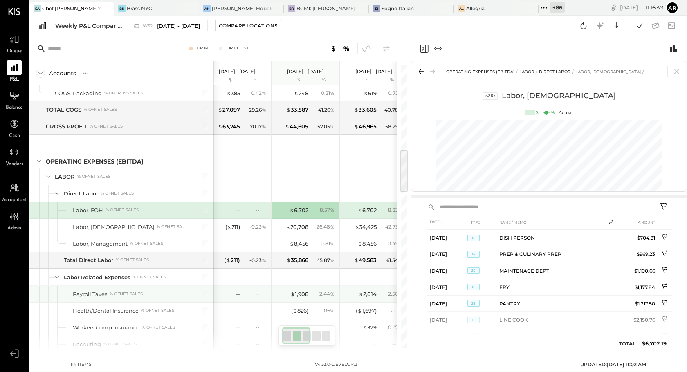
scroll to position [536, 0]
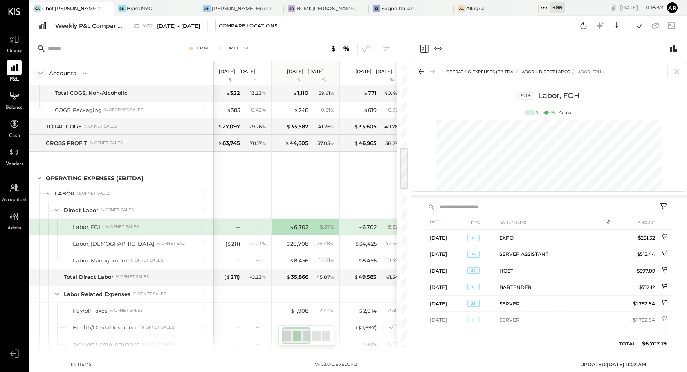
click at [464, 209] on input "text" at bounding box center [546, 207] width 218 height 11
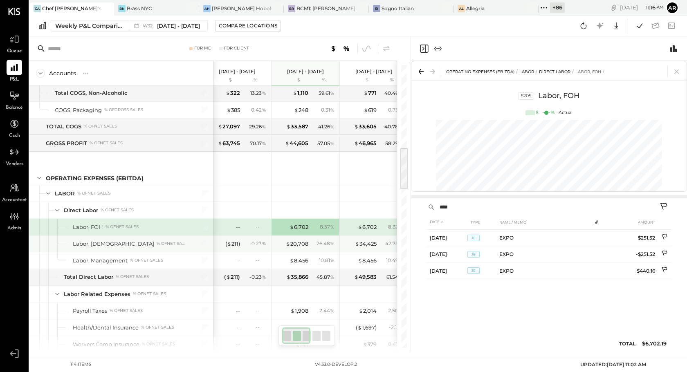
type input "****"
click at [322, 243] on div "26.48 %" at bounding box center [326, 243] width 18 height 7
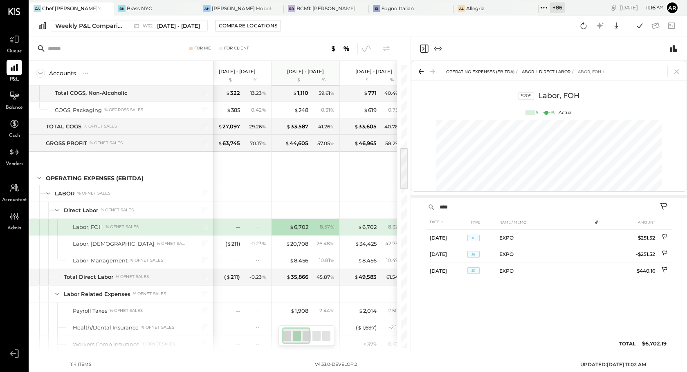
click at [463, 207] on input "****" at bounding box center [546, 207] width 218 height 11
click at [286, 226] on div "$ 6,702" at bounding box center [292, 227] width 33 height 8
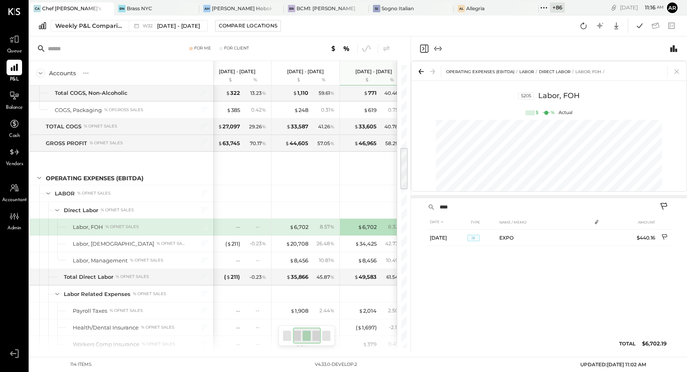
scroll to position [0, 147]
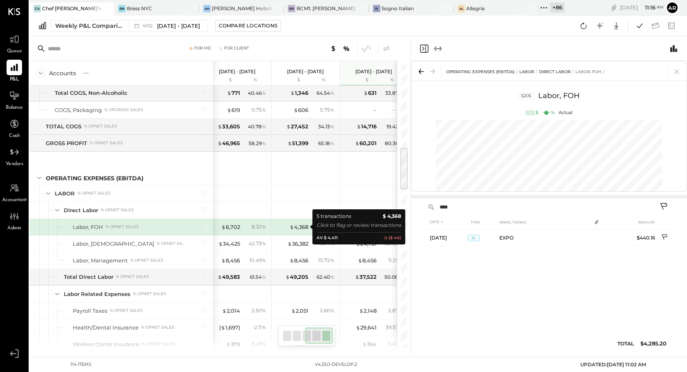
scroll to position [0, 158]
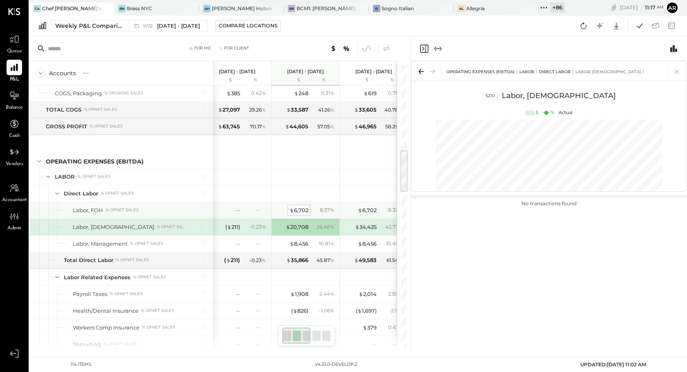
click at [303, 207] on div "$ 6,702" at bounding box center [299, 211] width 19 height 8
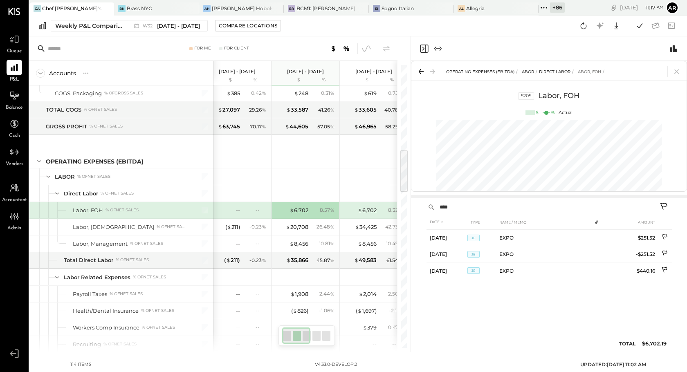
click at [243, 207] on div "--" at bounding box center [255, 210] width 27 height 7
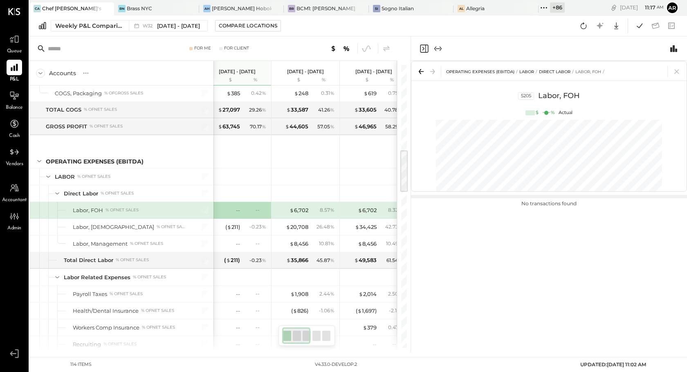
click at [312, 212] on div "8.57 %" at bounding box center [324, 210] width 27 height 7
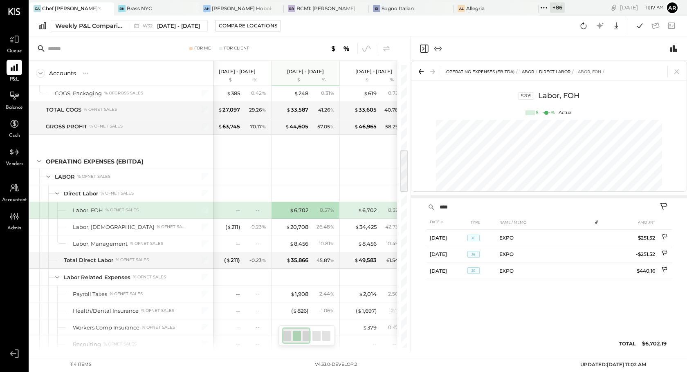
drag, startPoint x: 461, startPoint y: 206, endPoint x: 437, endPoint y: 206, distance: 24.1
click at [437, 206] on input "****" at bounding box center [546, 207] width 218 height 11
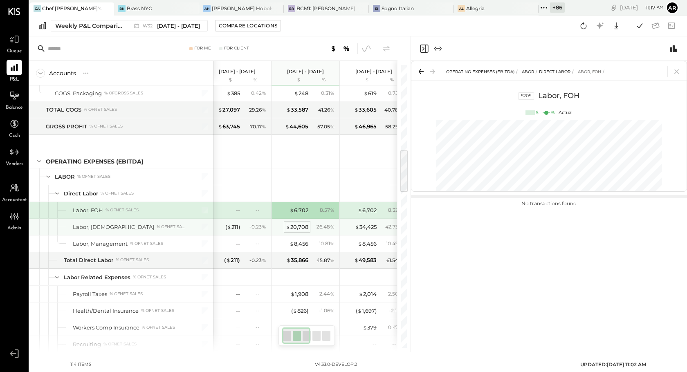
click at [302, 229] on div "$ 20,708" at bounding box center [297, 227] width 23 height 8
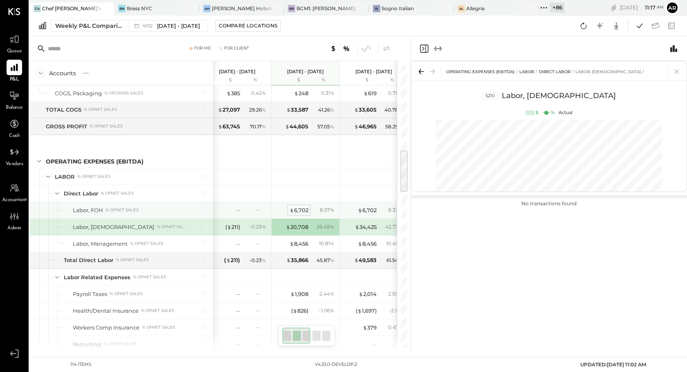
click at [303, 209] on div "$ 6,702" at bounding box center [299, 211] width 19 height 8
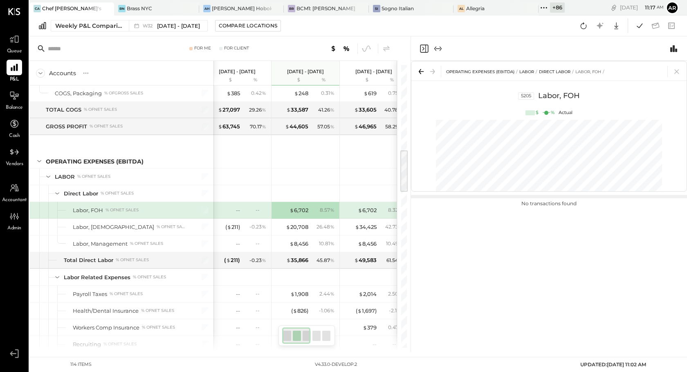
click at [475, 207] on td "No transactions found" at bounding box center [549, 203] width 245 height 7
click at [473, 206] on td "No transactions found" at bounding box center [549, 203] width 245 height 7
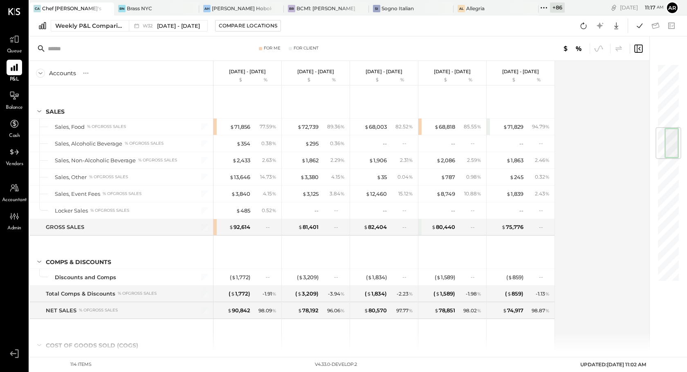
scroll to position [536, 0]
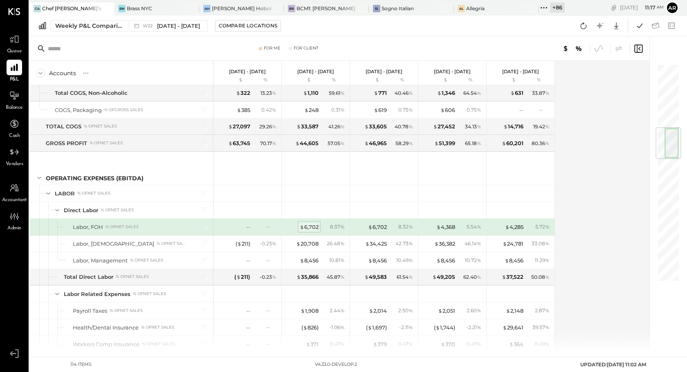
click at [310, 230] on div "$ 6,702" at bounding box center [309, 227] width 19 height 8
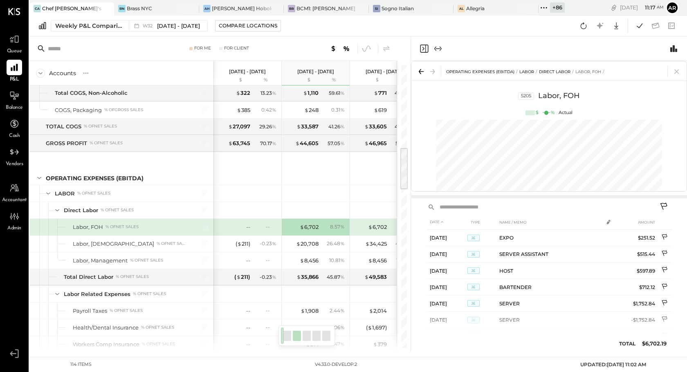
click at [243, 228] on div "--" at bounding box center [234, 227] width 33 height 8
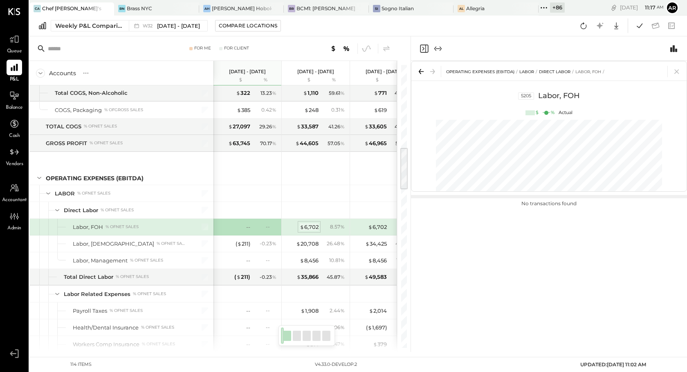
click at [316, 227] on div "$ 6,702" at bounding box center [309, 227] width 19 height 8
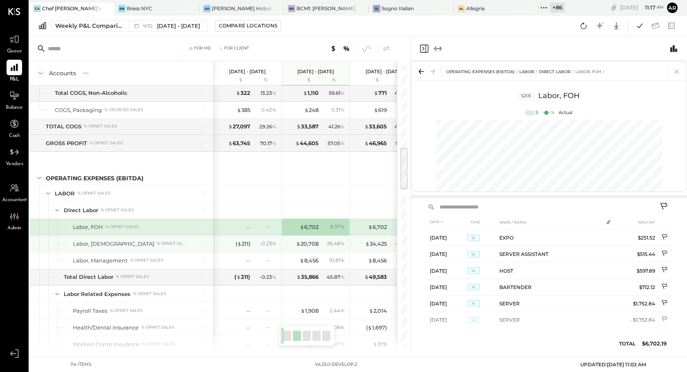
click at [308, 248] on div "$ 20,708 26.48 %" at bounding box center [316, 244] width 61 height 16
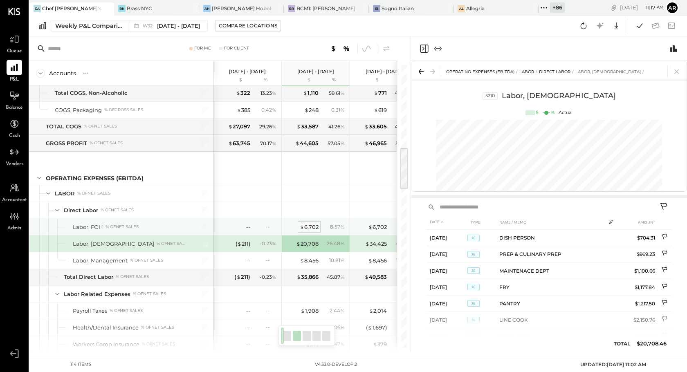
click at [309, 226] on div "$ 6,702" at bounding box center [309, 227] width 19 height 8
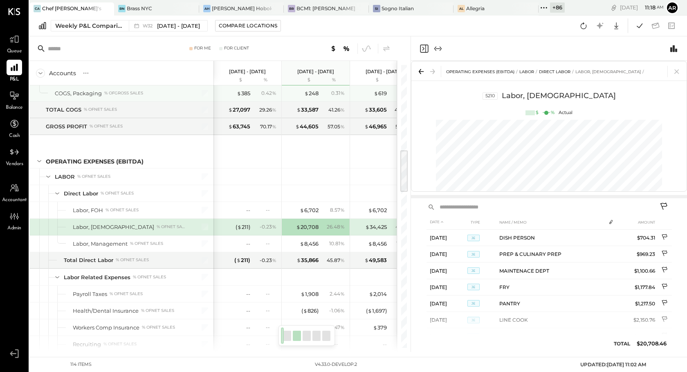
scroll to position [536, 0]
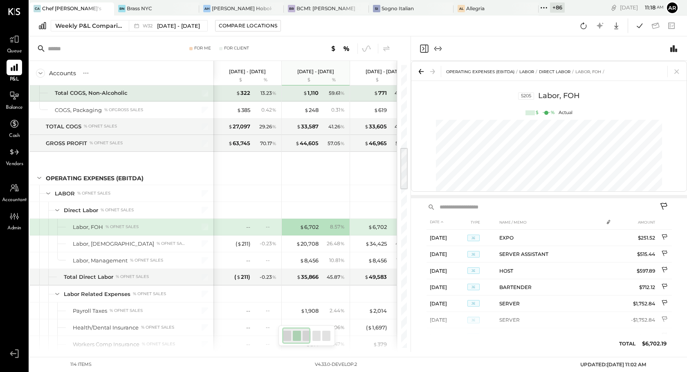
scroll to position [0, 10]
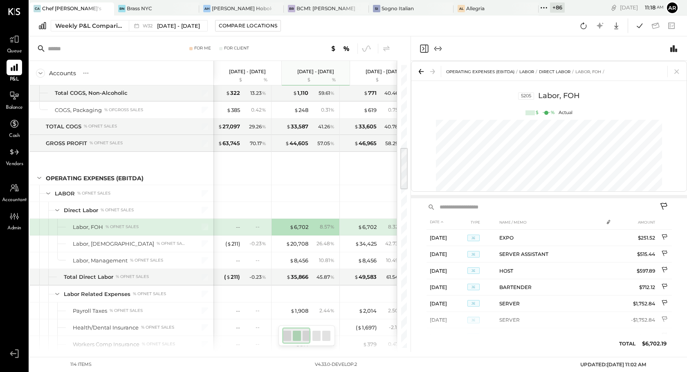
scroll to position [0, 10]
click at [474, 221] on th "TYPE" at bounding box center [482, 222] width 29 height 15
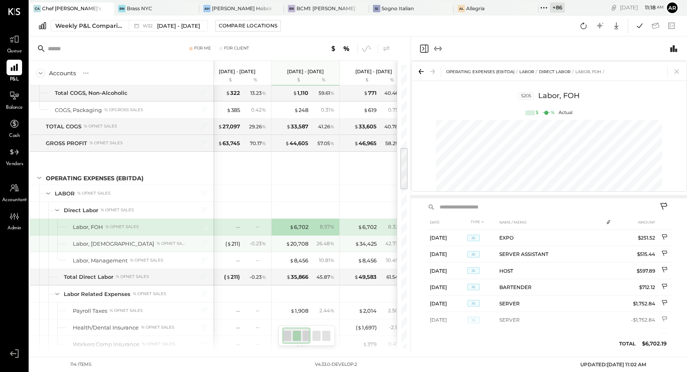
click at [313, 241] on div "26.48 %" at bounding box center [324, 243] width 27 height 7
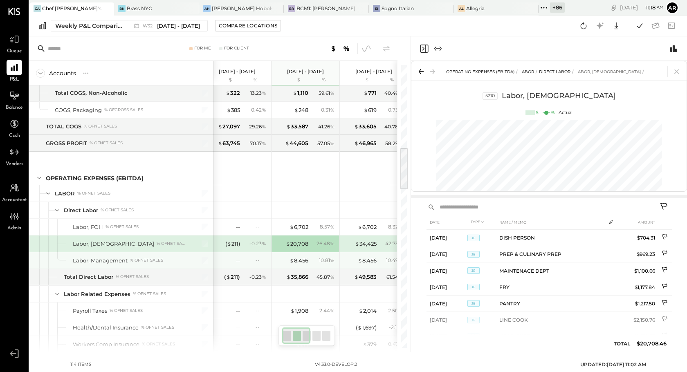
click at [311, 258] on div "10.81 %" at bounding box center [324, 260] width 27 height 7
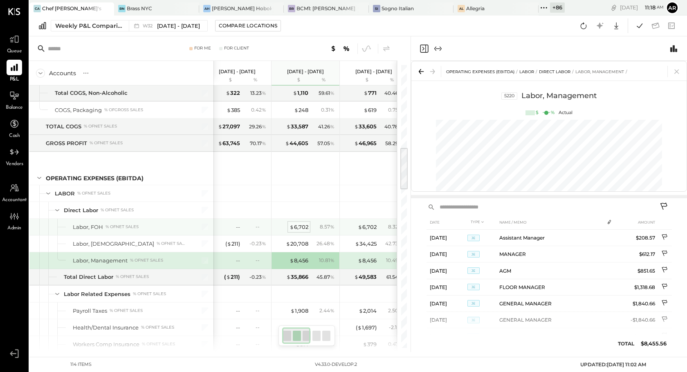
click at [300, 226] on div "$ 6,702" at bounding box center [299, 227] width 19 height 8
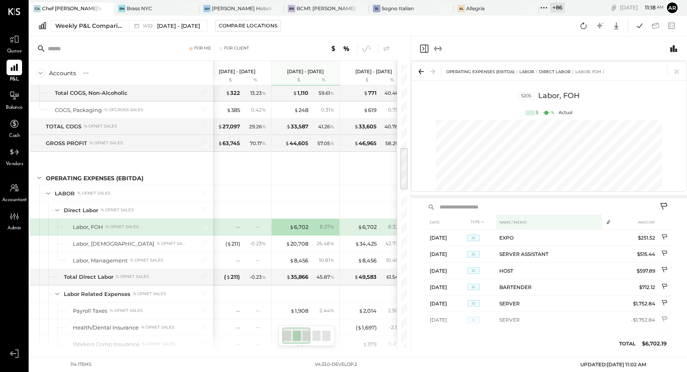
click at [519, 225] on th "NAME / MEMO" at bounding box center [549, 222] width 106 height 15
click at [519, 223] on th "NAME / MEMO" at bounding box center [549, 222] width 106 height 15
click at [541, 223] on th "NAME / MEMO" at bounding box center [549, 222] width 106 height 15
click at [434, 221] on th "DATE" at bounding box center [447, 222] width 41 height 15
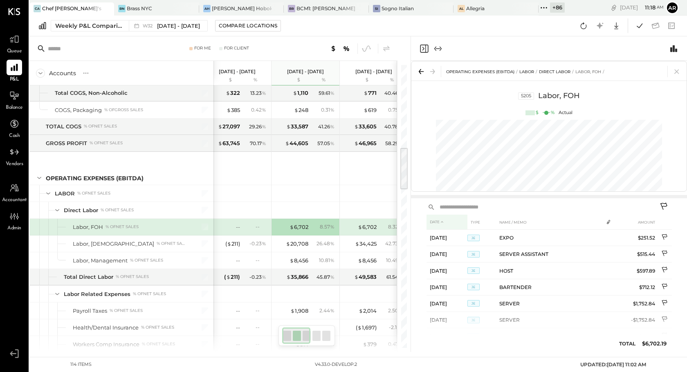
click at [434, 221] on th "DATE" at bounding box center [447, 222] width 41 height 15
click at [477, 223] on th "TYPE" at bounding box center [482, 222] width 29 height 15
click at [648, 223] on th "AMOUNT" at bounding box center [643, 222] width 32 height 15
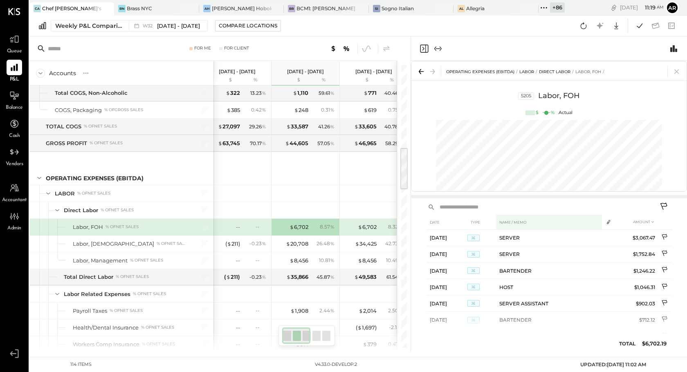
click at [514, 223] on th "NAME / MEMO" at bounding box center [549, 222] width 106 height 15
click at [524, 222] on th "NAME / MEMO" at bounding box center [549, 222] width 106 height 15
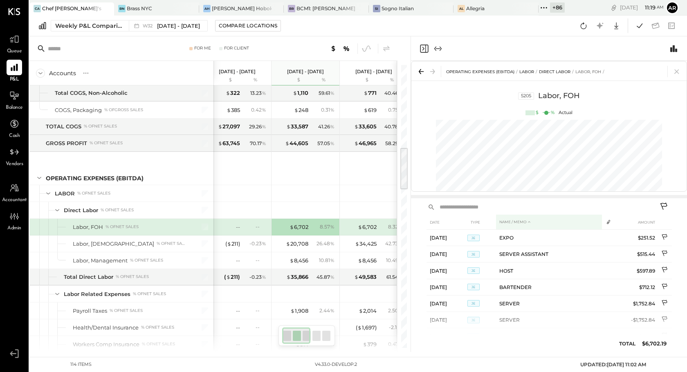
click at [524, 222] on th "NAME / MEMO" at bounding box center [549, 222] width 106 height 15
click at [608, 221] on icon at bounding box center [608, 222] width 7 height 7
click at [515, 225] on th "NAME / MEMO" at bounding box center [549, 222] width 106 height 15
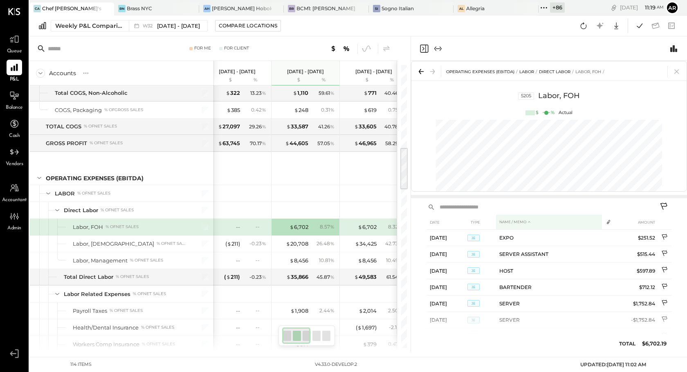
click at [515, 225] on th "NAME / MEMO" at bounding box center [549, 222] width 106 height 15
click at [480, 222] on th "TYPE" at bounding box center [482, 222] width 29 height 15
click at [430, 225] on th "DATE" at bounding box center [447, 222] width 41 height 15
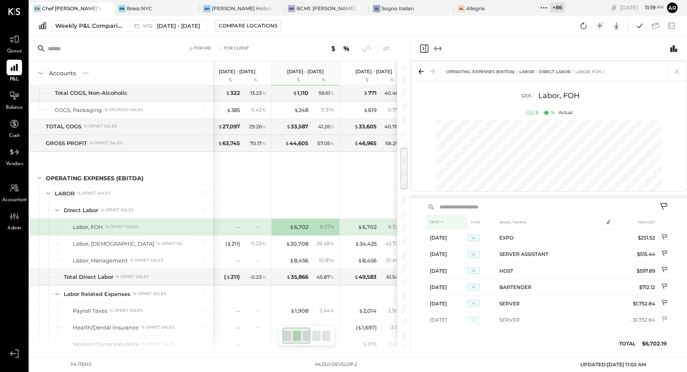
click at [430, 225] on th "DATE" at bounding box center [447, 222] width 41 height 15
click at [445, 222] on icon at bounding box center [442, 222] width 5 height 5
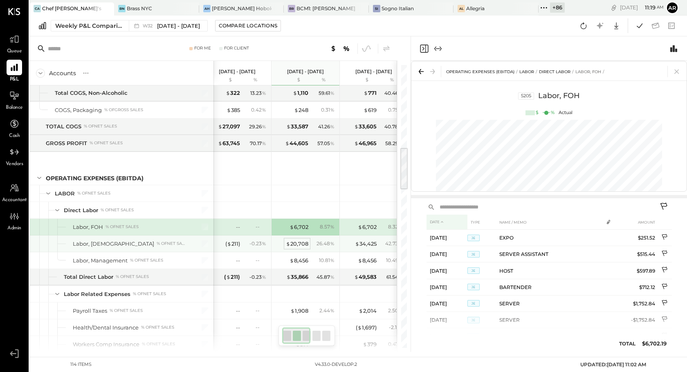
click at [298, 245] on div "$ 20,708" at bounding box center [297, 244] width 23 height 8
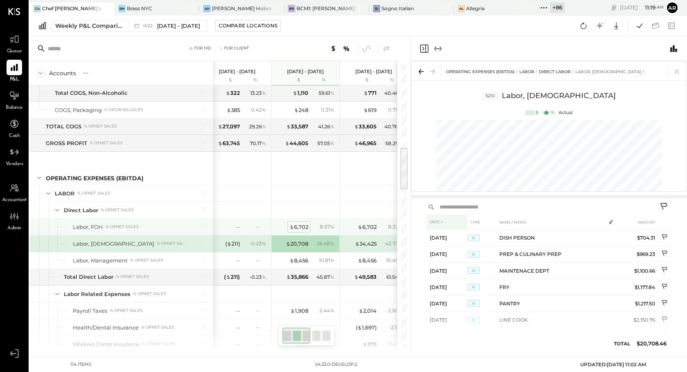
click at [296, 230] on div "$ 6,702" at bounding box center [299, 227] width 19 height 8
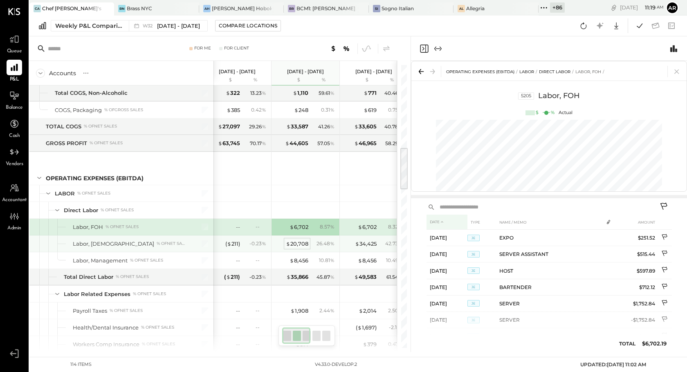
click at [301, 243] on div "$ 20,708" at bounding box center [297, 244] width 23 height 8
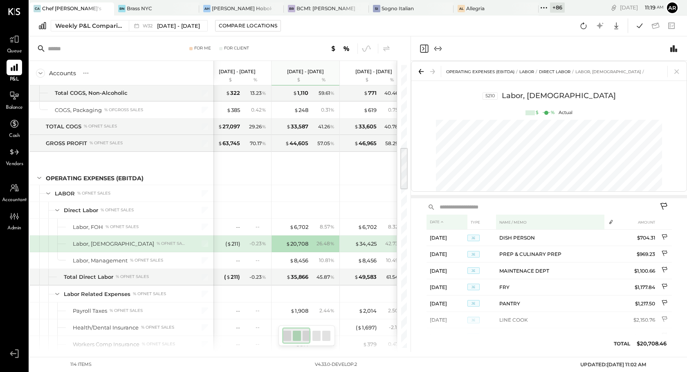
click at [533, 219] on th "NAME / MEMO" at bounding box center [550, 222] width 108 height 15
click at [446, 223] on th "DATE" at bounding box center [447, 222] width 41 height 15
click at [449, 221] on th "DATE" at bounding box center [447, 222] width 41 height 15
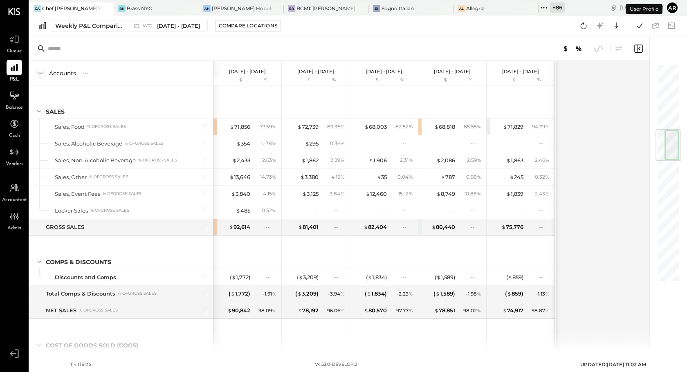
scroll to position [553, 0]
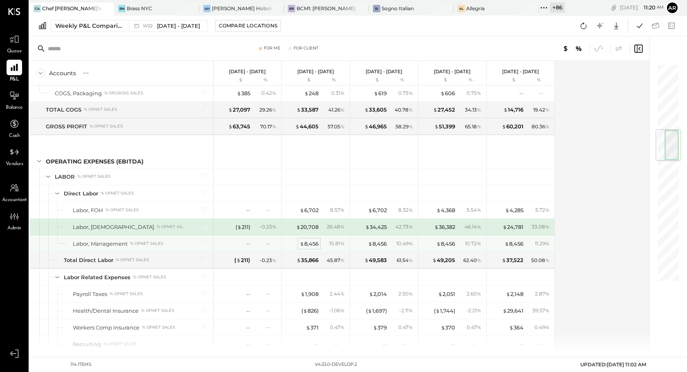
click at [307, 244] on div "$ 8,456" at bounding box center [309, 244] width 19 height 8
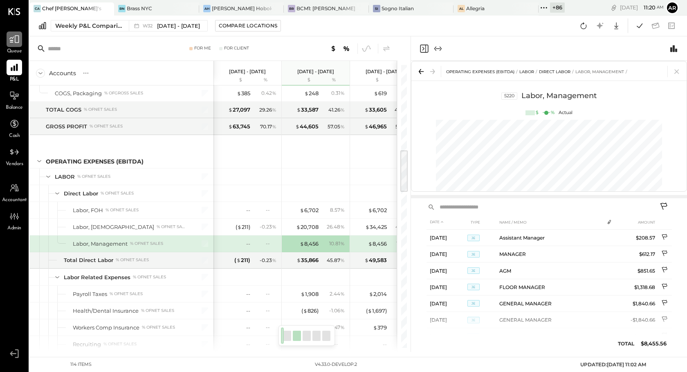
click at [18, 39] on icon at bounding box center [14, 39] width 11 height 11
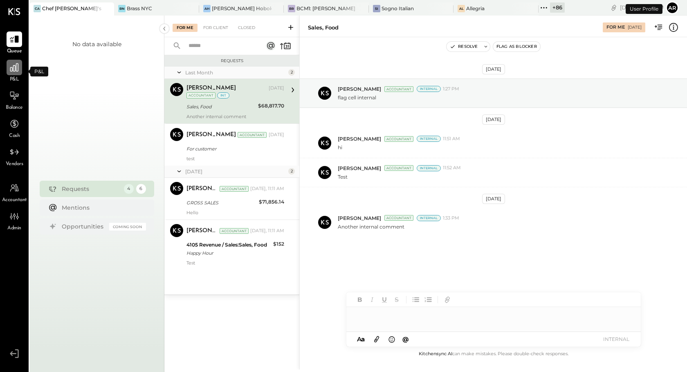
click at [16, 72] on icon at bounding box center [14, 67] width 11 height 11
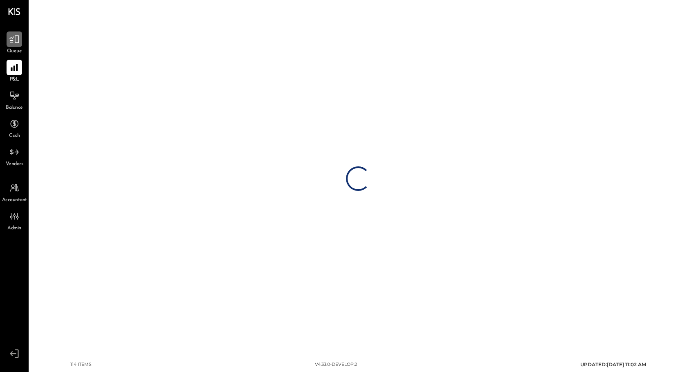
click at [17, 43] on icon at bounding box center [14, 39] width 11 height 11
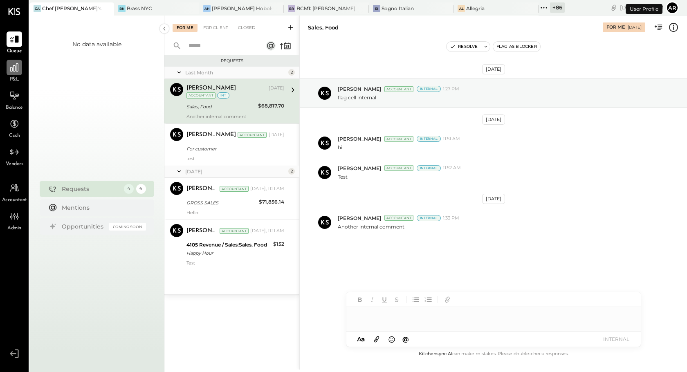
click at [16, 68] on icon at bounding box center [14, 67] width 11 height 11
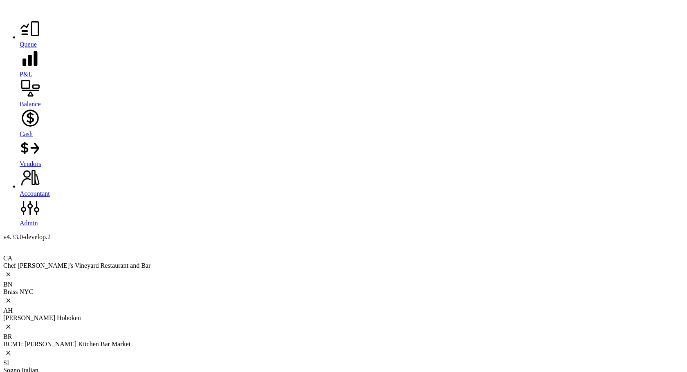
scroll to position [110, 0]
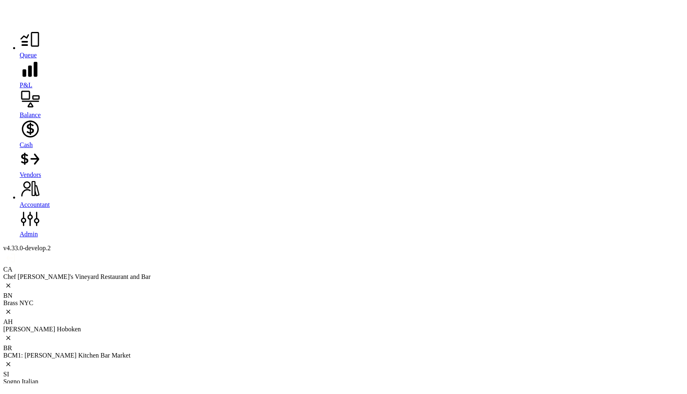
scroll to position [655, 0]
